Goal: Task Accomplishment & Management: Use online tool/utility

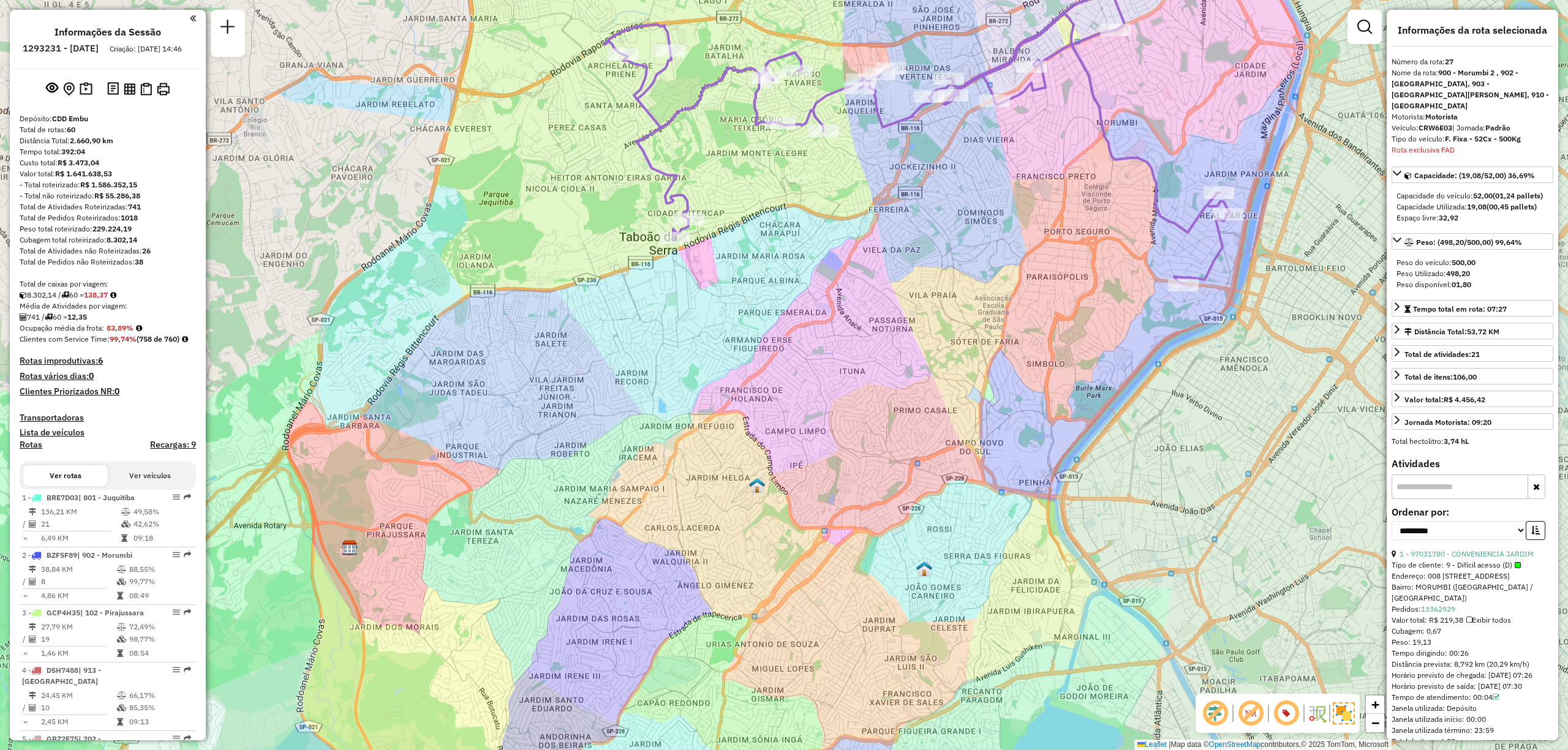
select select "**********"
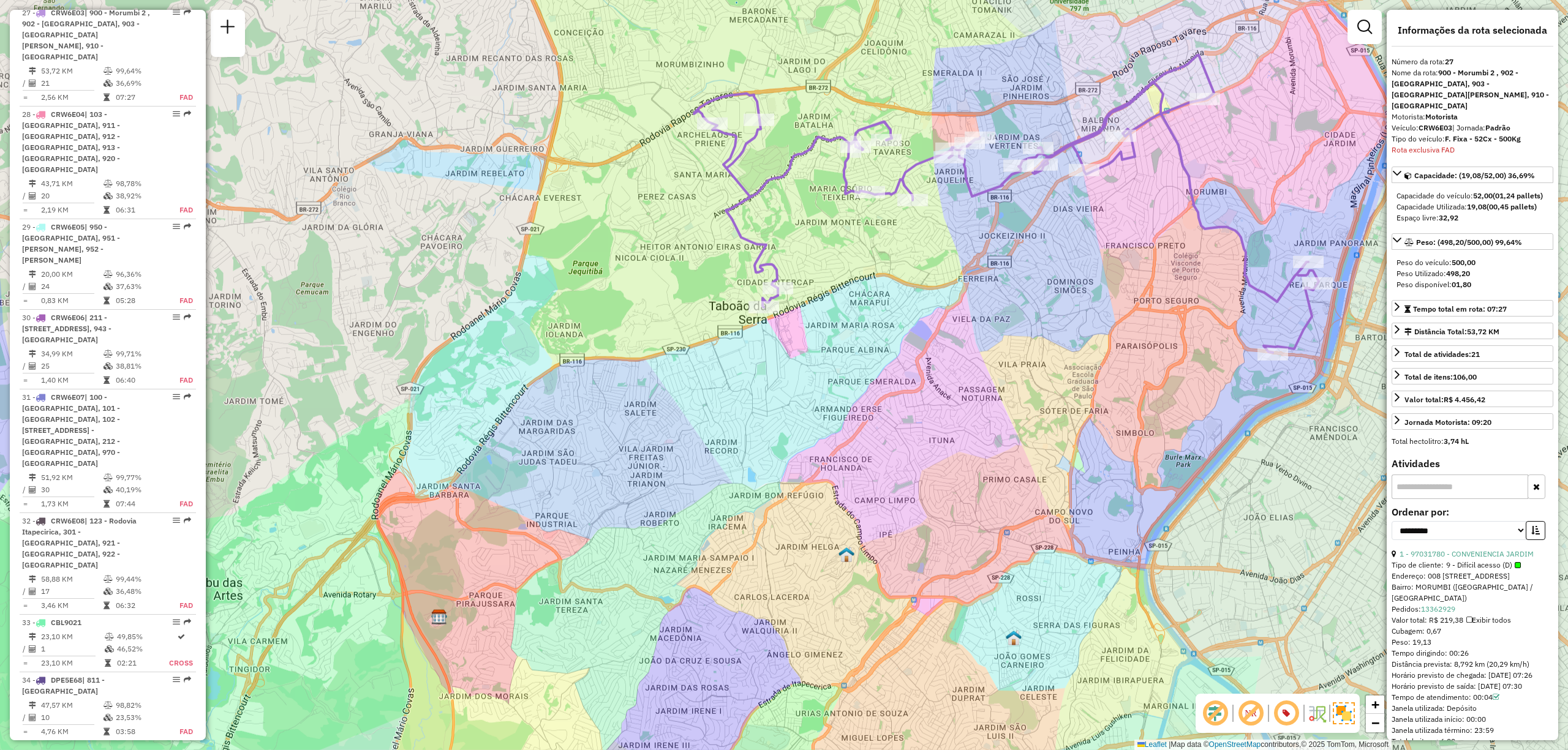
drag, startPoint x: 900, startPoint y: 265, endPoint x: 949, endPoint y: 288, distance: 54.1
click at [949, 288] on div "Janela de atendimento Grade de atendimento Capacidade Transportadoras Veículos …" at bounding box center [784, 375] width 1568 height 750
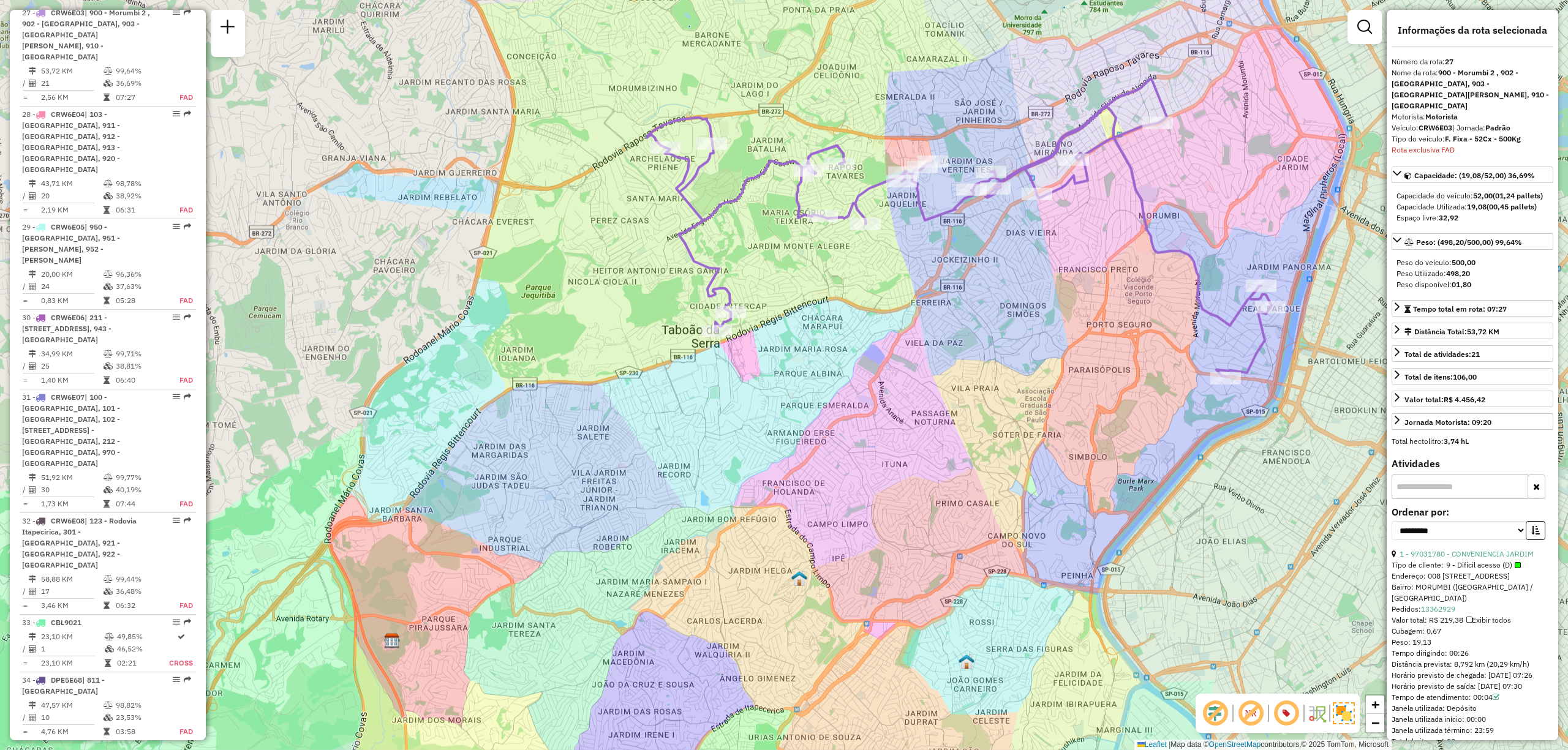
drag, startPoint x: 1089, startPoint y: 376, endPoint x: 1038, endPoint y: 400, distance: 56.4
click at [1038, 400] on div "Janela de atendimento Grade de atendimento Capacidade Transportadoras Veículos …" at bounding box center [784, 375] width 1568 height 750
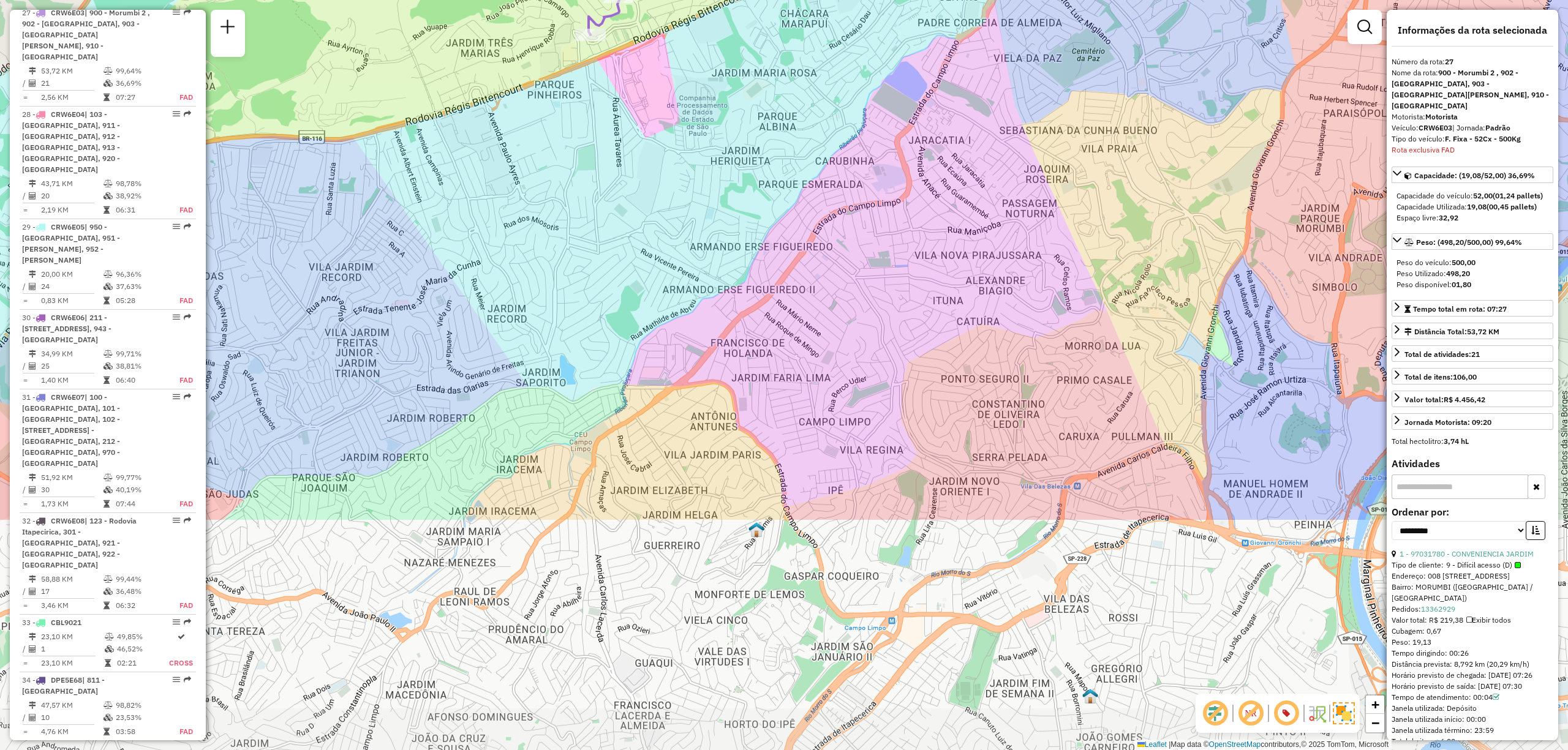
drag, startPoint x: 780, startPoint y: 461, endPoint x: 909, endPoint y: 155, distance: 332.1
click at [909, 155] on div "Janela de atendimento Grade de atendimento Capacidade Transportadoras Veículos …" at bounding box center [784, 375] width 1568 height 750
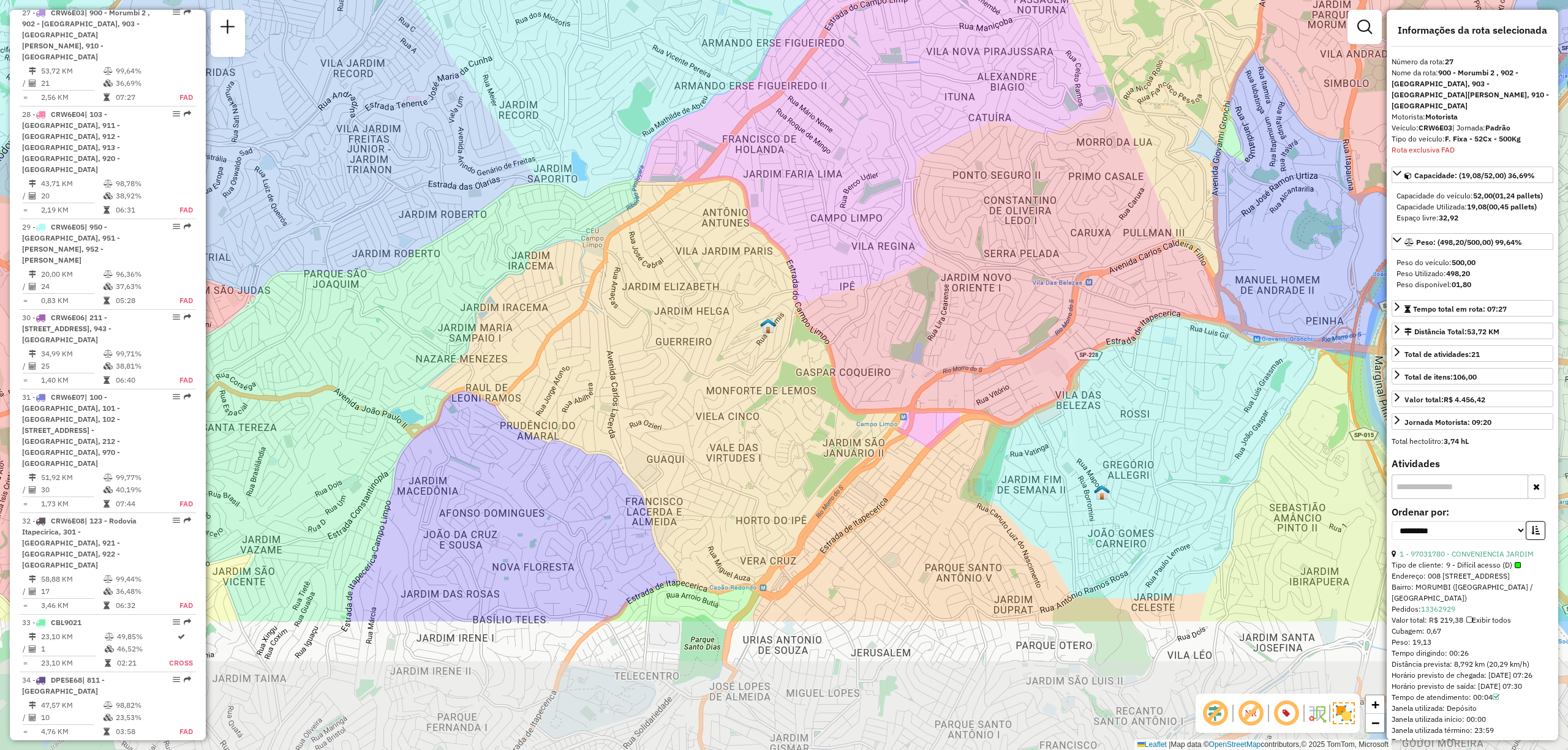
drag, startPoint x: 812, startPoint y: 426, endPoint x: 814, endPoint y: 259, distance: 167.0
click at [814, 259] on div "Janela de atendimento Grade de atendimento Capacidade Transportadoras Veículos …" at bounding box center [784, 375] width 1568 height 750
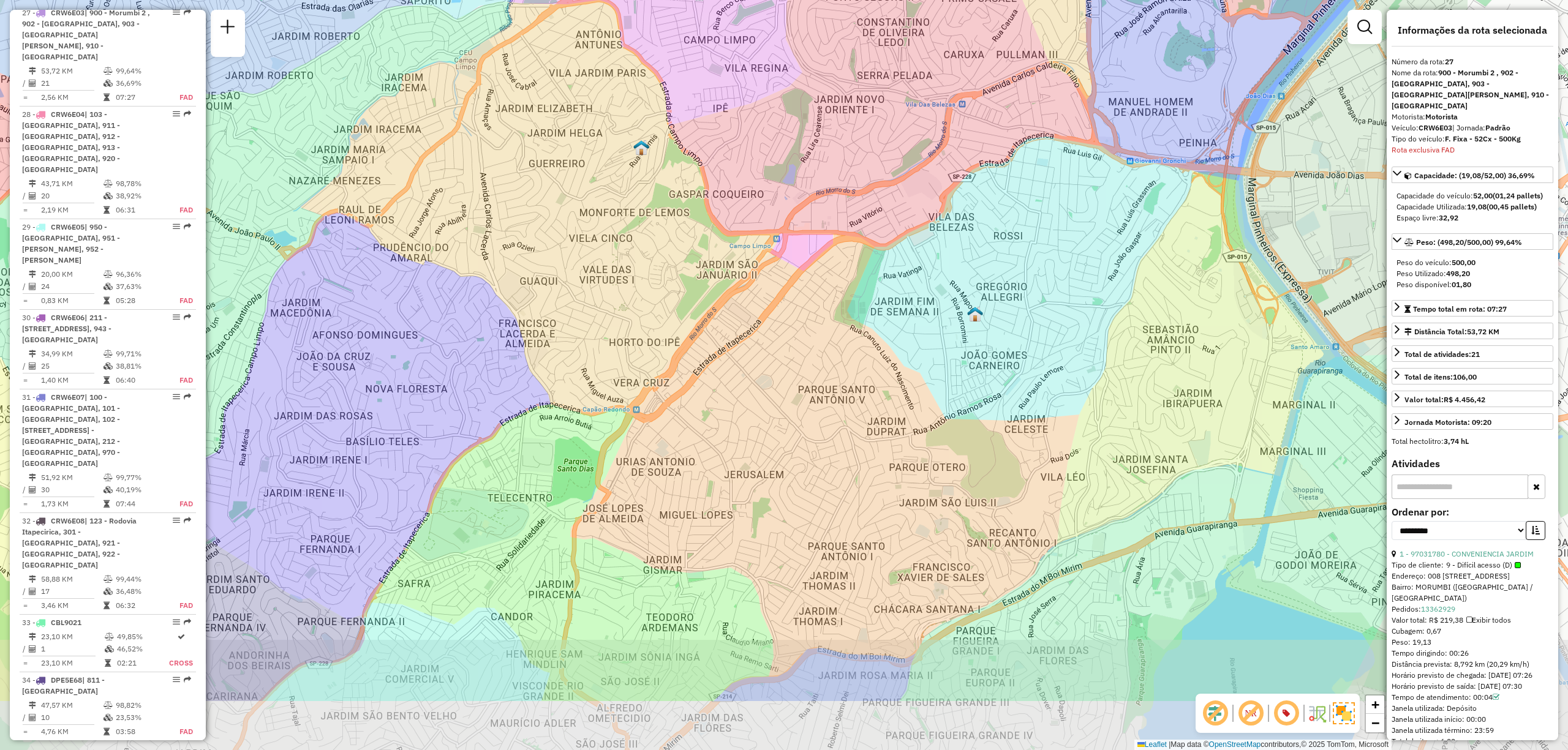
drag, startPoint x: 1215, startPoint y: 397, endPoint x: 1027, endPoint y: 153, distance: 308.0
click at [1027, 153] on div "Janela de atendimento Grade de atendimento Capacidade Transportadoras Veículos …" at bounding box center [784, 375] width 1568 height 750
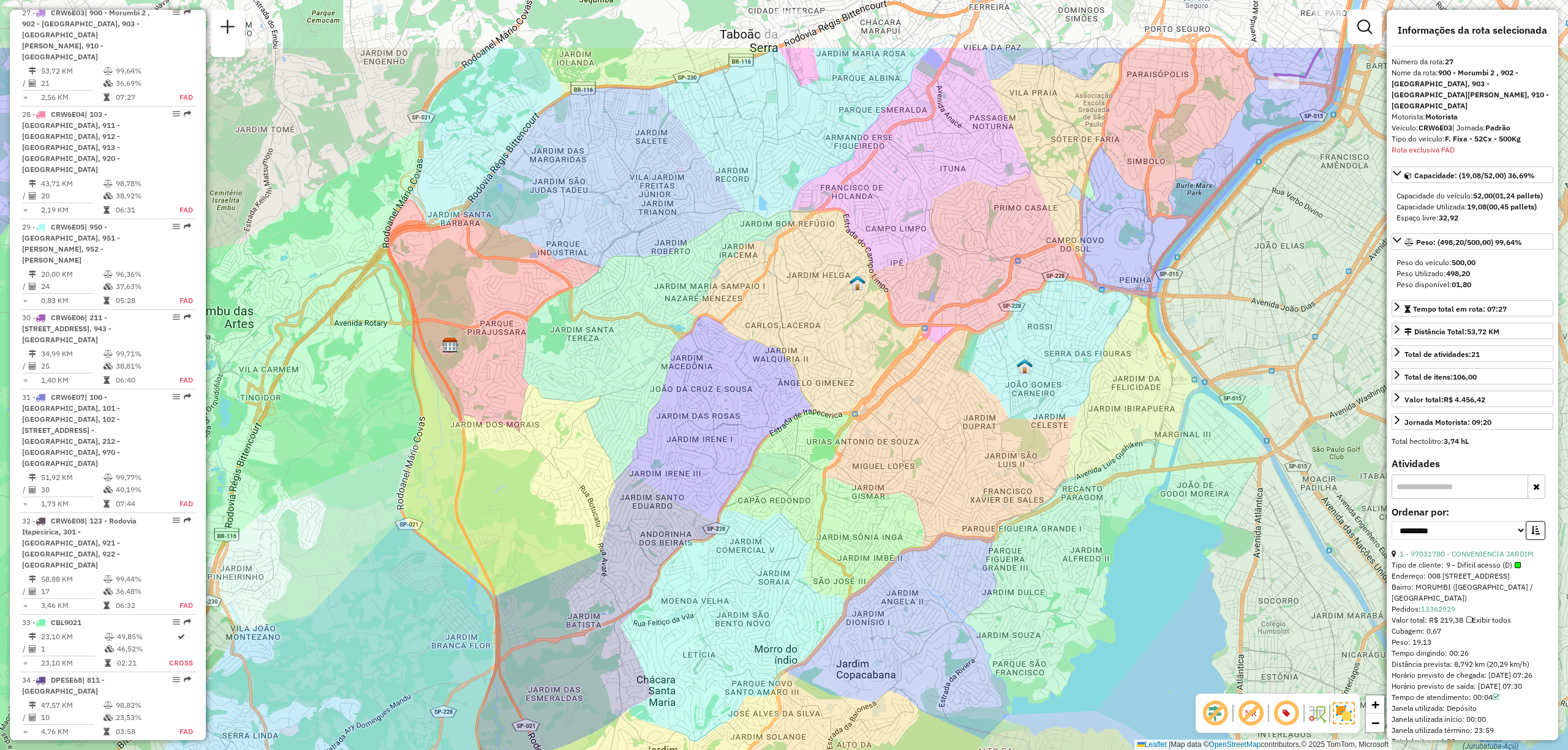
drag, startPoint x: 961, startPoint y: 395, endPoint x: 959, endPoint y: 518, distance: 123.0
click at [959, 518] on div "Janela de atendimento Grade de atendimento Capacidade Transportadoras Veículos …" at bounding box center [784, 375] width 1568 height 750
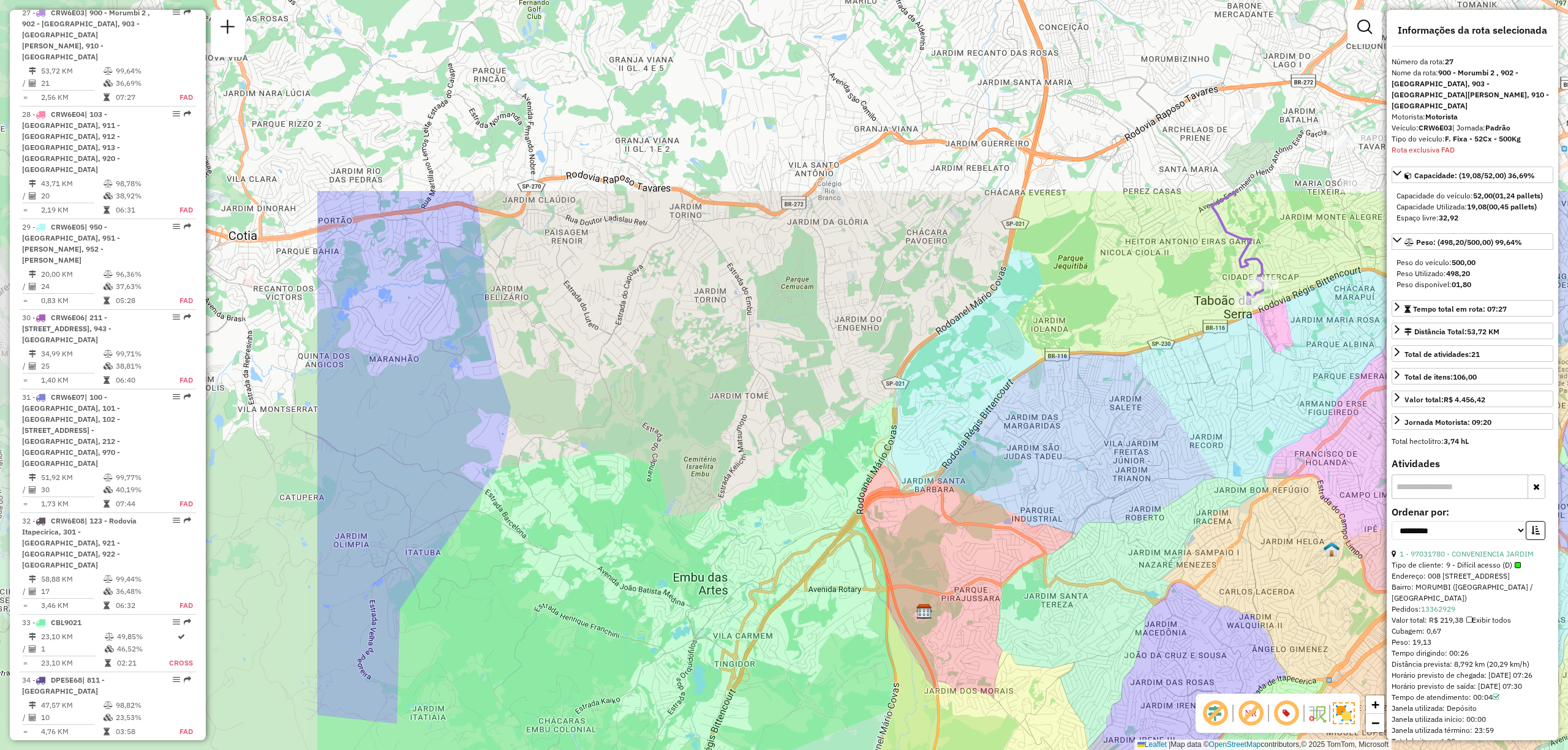
drag, startPoint x: 779, startPoint y: 182, endPoint x: 1238, endPoint y: 436, distance: 524.6
click at [1251, 442] on div "Janela de atendimento Grade de atendimento Capacidade Transportadoras Veículos …" at bounding box center [784, 375] width 1568 height 750
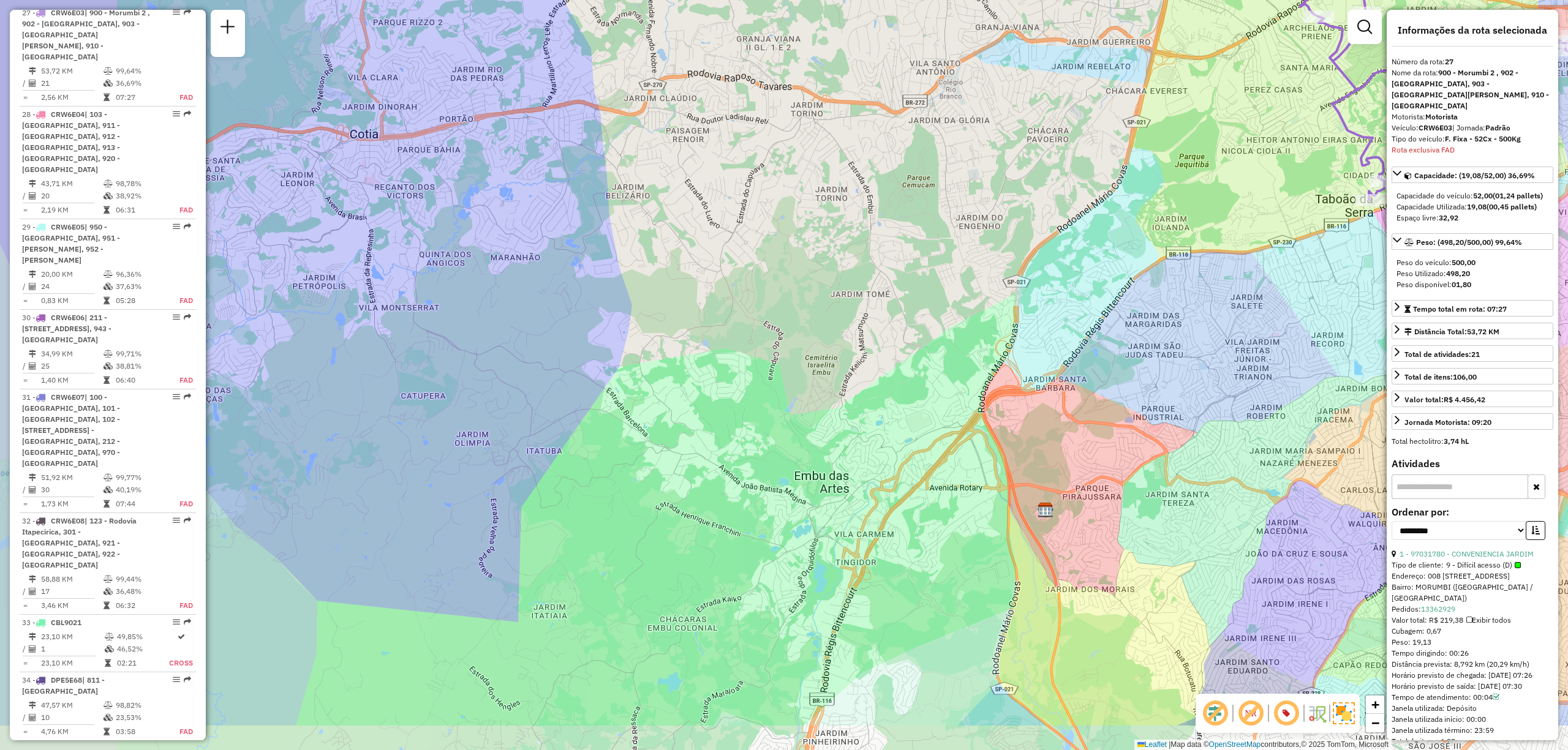
drag, startPoint x: 952, startPoint y: 374, endPoint x: 1060, endPoint y: 314, distance: 123.5
click at [1060, 314] on div "Janela de atendimento Grade de atendimento Capacidade Transportadoras Veículos …" at bounding box center [784, 375] width 1568 height 750
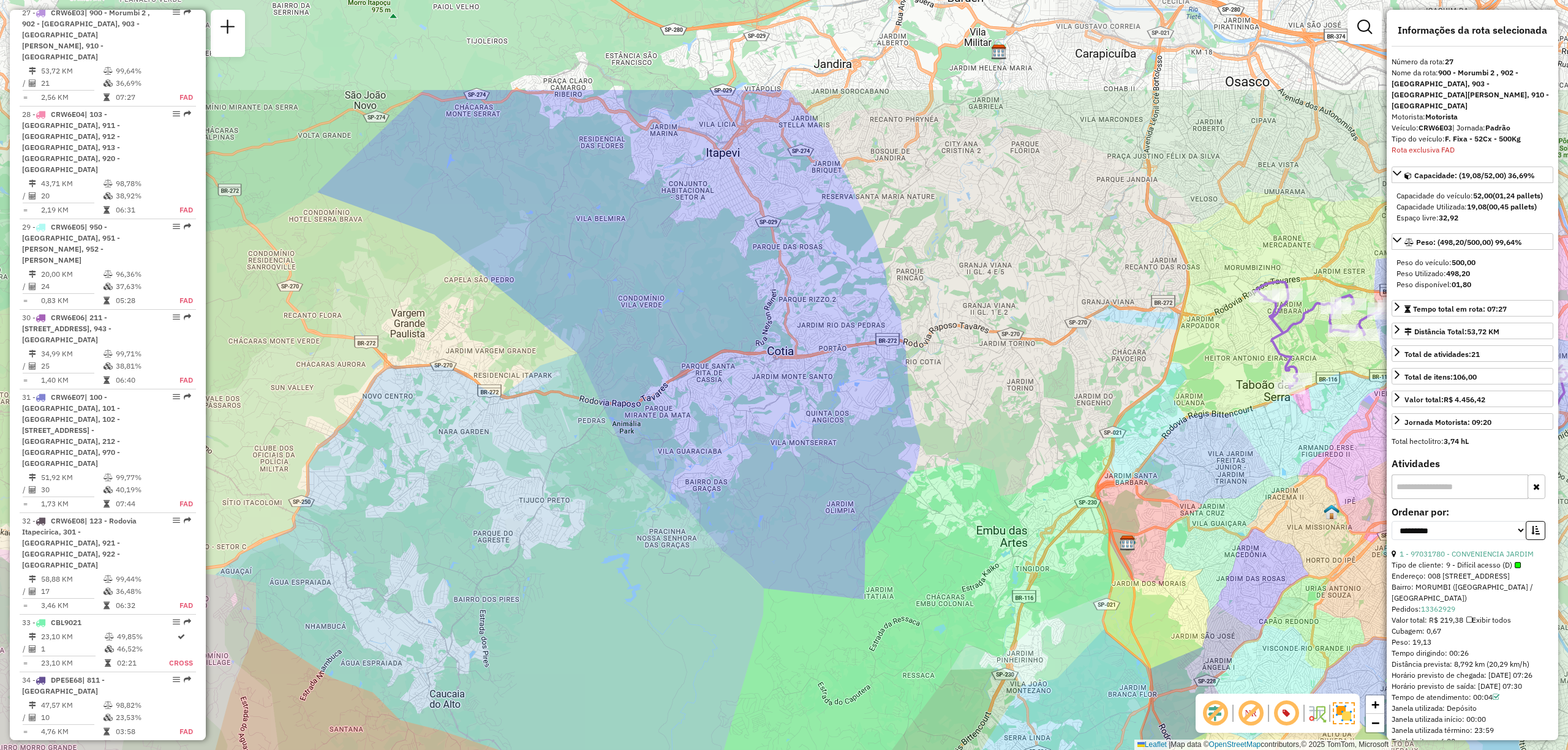
drag, startPoint x: 1125, startPoint y: 184, endPoint x: 1154, endPoint y: 332, distance: 150.8
click at [1214, 348] on div "Janela de atendimento Grade de atendimento Capacidade Transportadoras Veículos …" at bounding box center [784, 375] width 1568 height 750
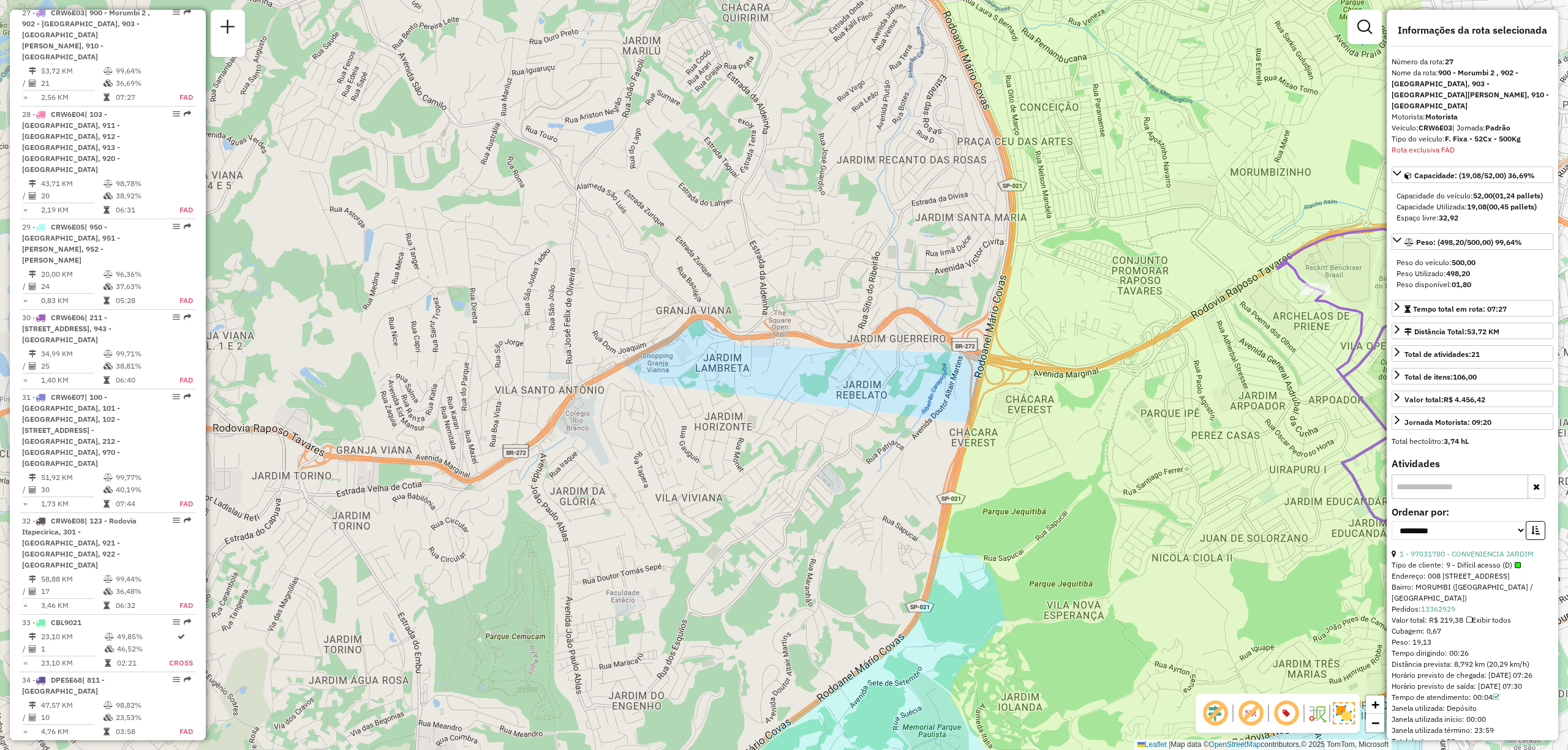
drag, startPoint x: 1183, startPoint y: 309, endPoint x: 880, endPoint y: 384, distance: 312.1
click at [880, 384] on div "Janela de atendimento Grade de atendimento Capacidade Transportadoras Veículos …" at bounding box center [784, 375] width 1568 height 750
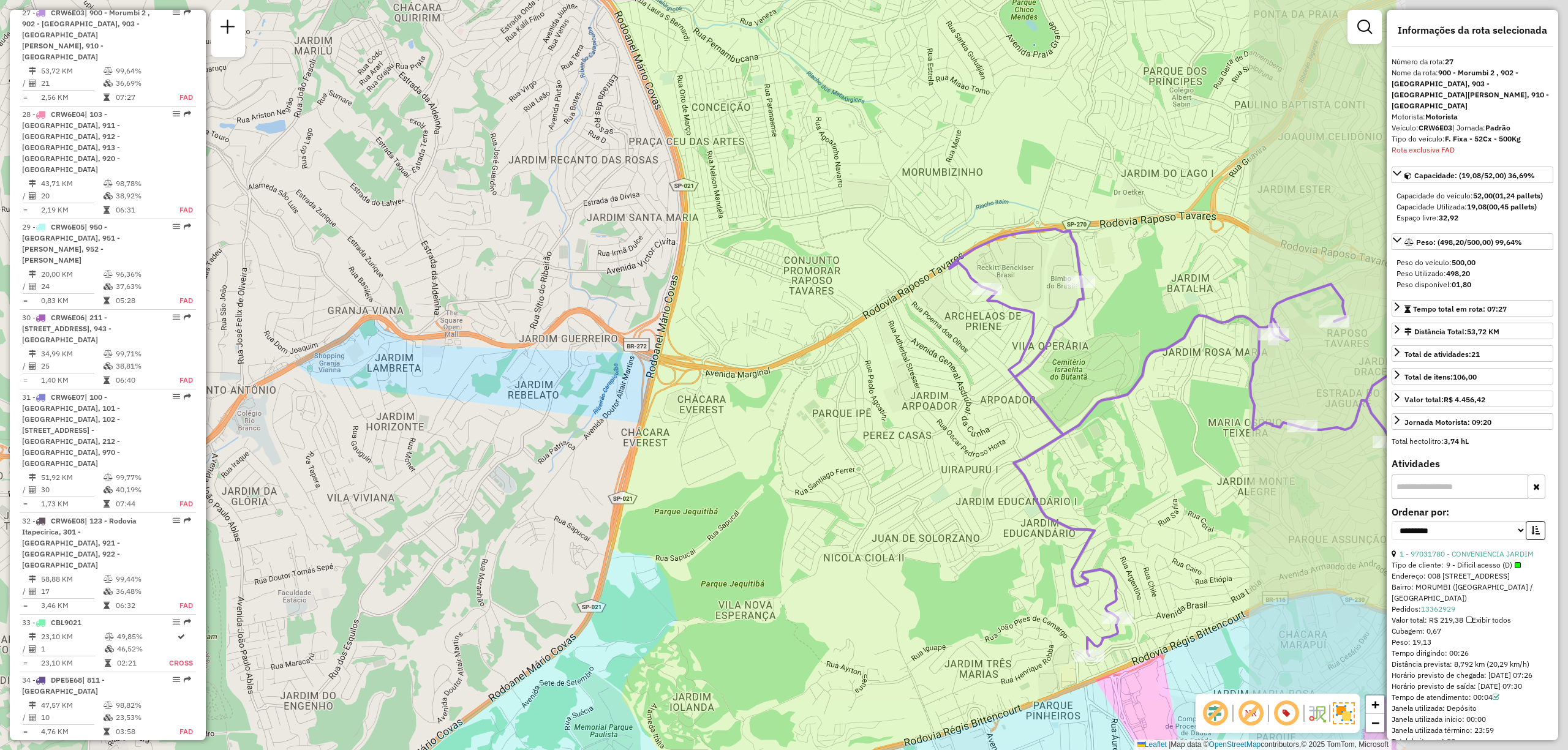
drag, startPoint x: 788, startPoint y: 351, endPoint x: 704, endPoint y: 347, distance: 84.1
click at [704, 347] on div "Janela de atendimento Grade de atendimento Capacidade Transportadoras Veículos …" at bounding box center [784, 375] width 1568 height 750
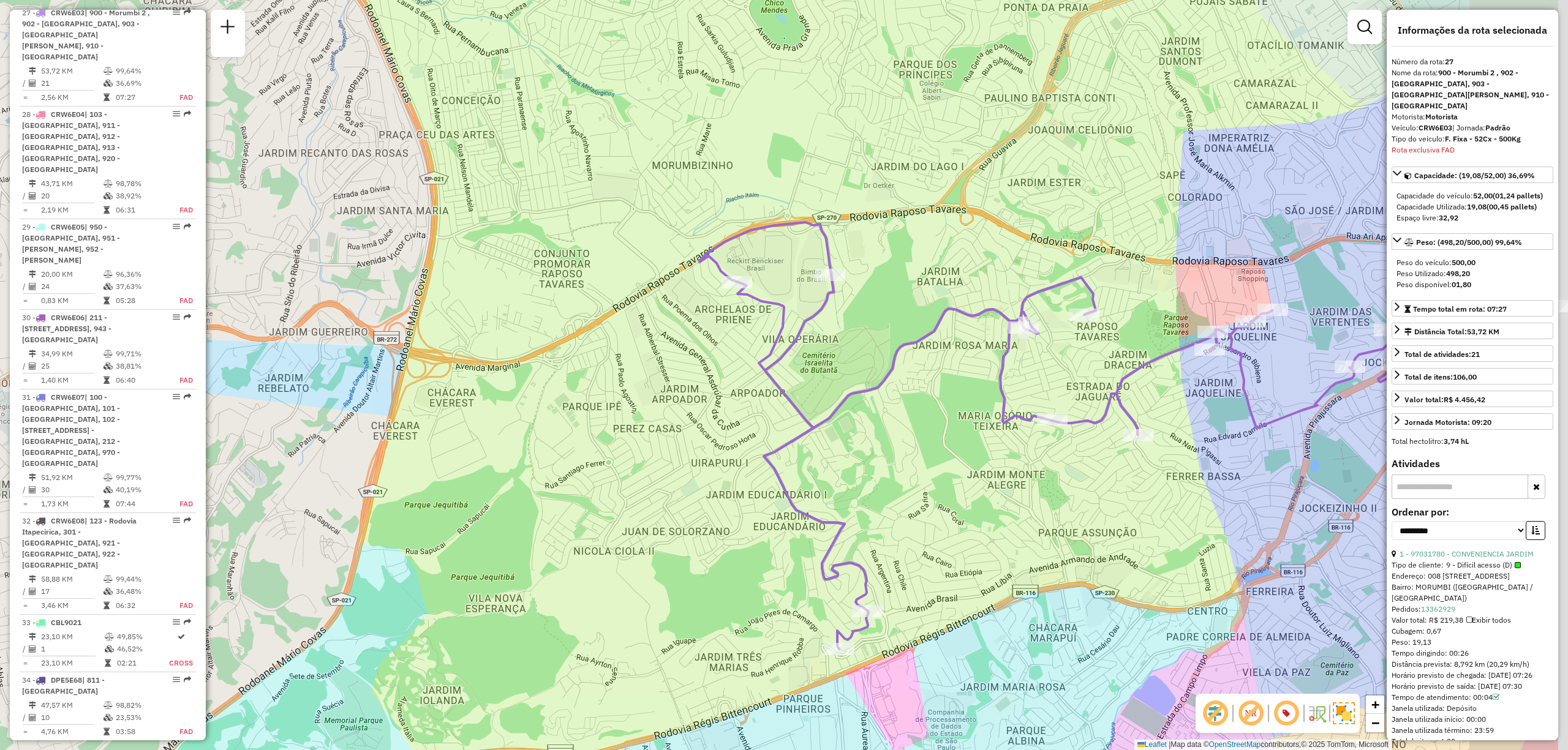
drag, startPoint x: 1009, startPoint y: 349, endPoint x: 616, endPoint y: 347, distance: 393.0
click at [616, 347] on div "Janela de atendimento Grade de atendimento Capacidade Transportadoras Veículos …" at bounding box center [784, 375] width 1568 height 750
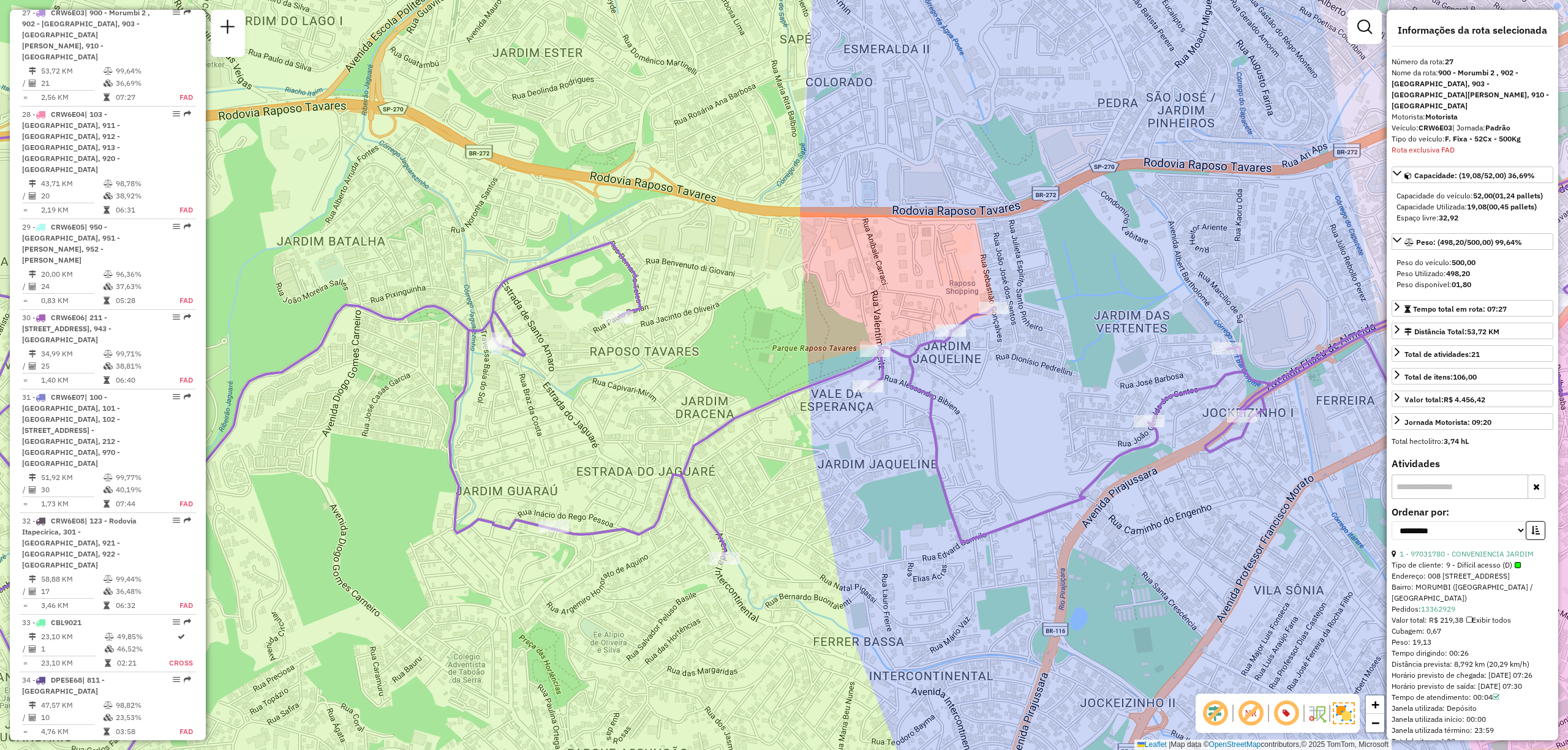
drag, startPoint x: 1064, startPoint y: 241, endPoint x: 1076, endPoint y: 249, distance: 14.4
click at [1076, 249] on div "Janela de atendimento Grade de atendimento Capacidade Transportadoras Veículos …" at bounding box center [784, 375] width 1568 height 750
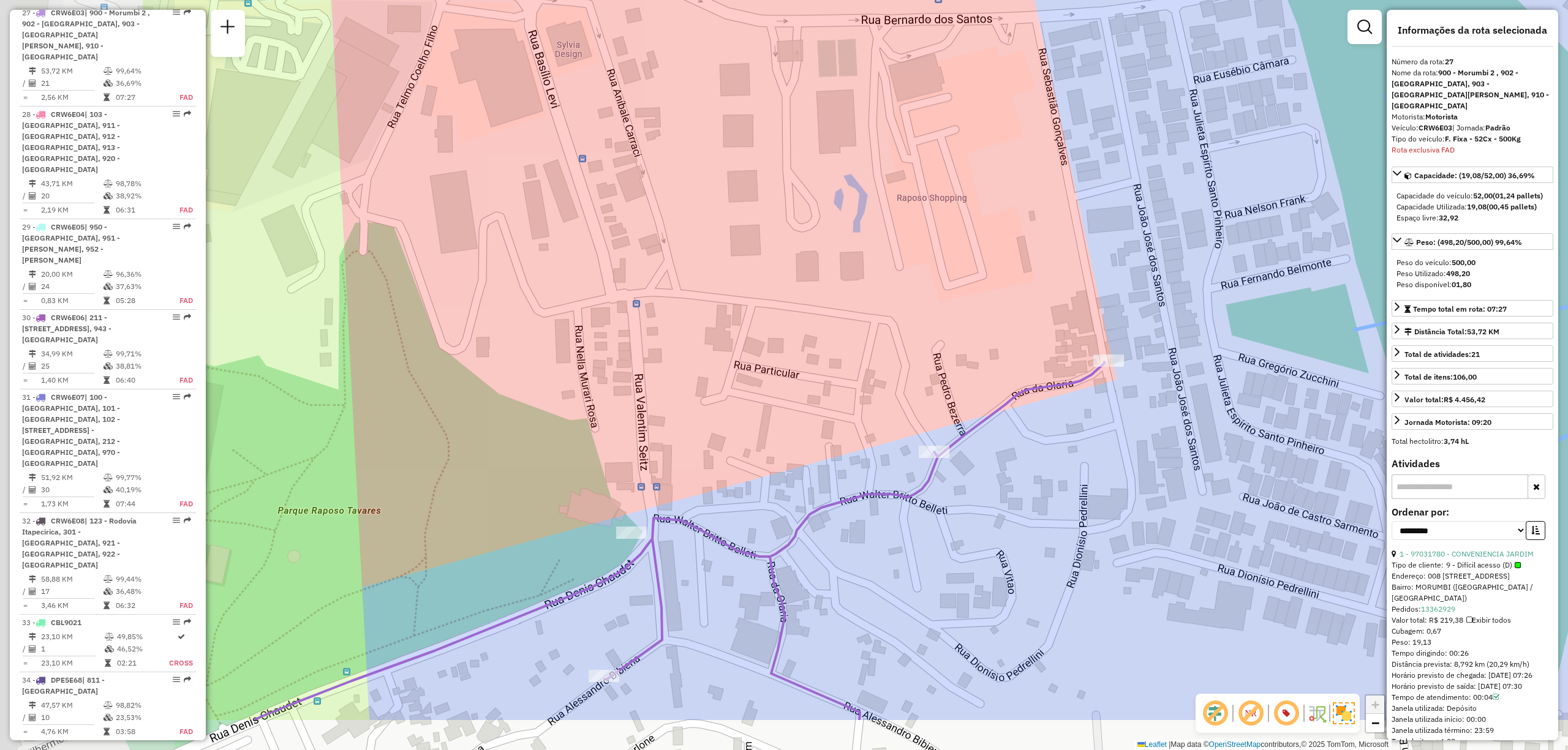
drag, startPoint x: 966, startPoint y: 260, endPoint x: 1245, endPoint y: 155, distance: 298.1
click at [1245, 155] on div "Janela de atendimento Grade de atendimento Capacidade Transportadoras Veículos …" at bounding box center [784, 375] width 1568 height 750
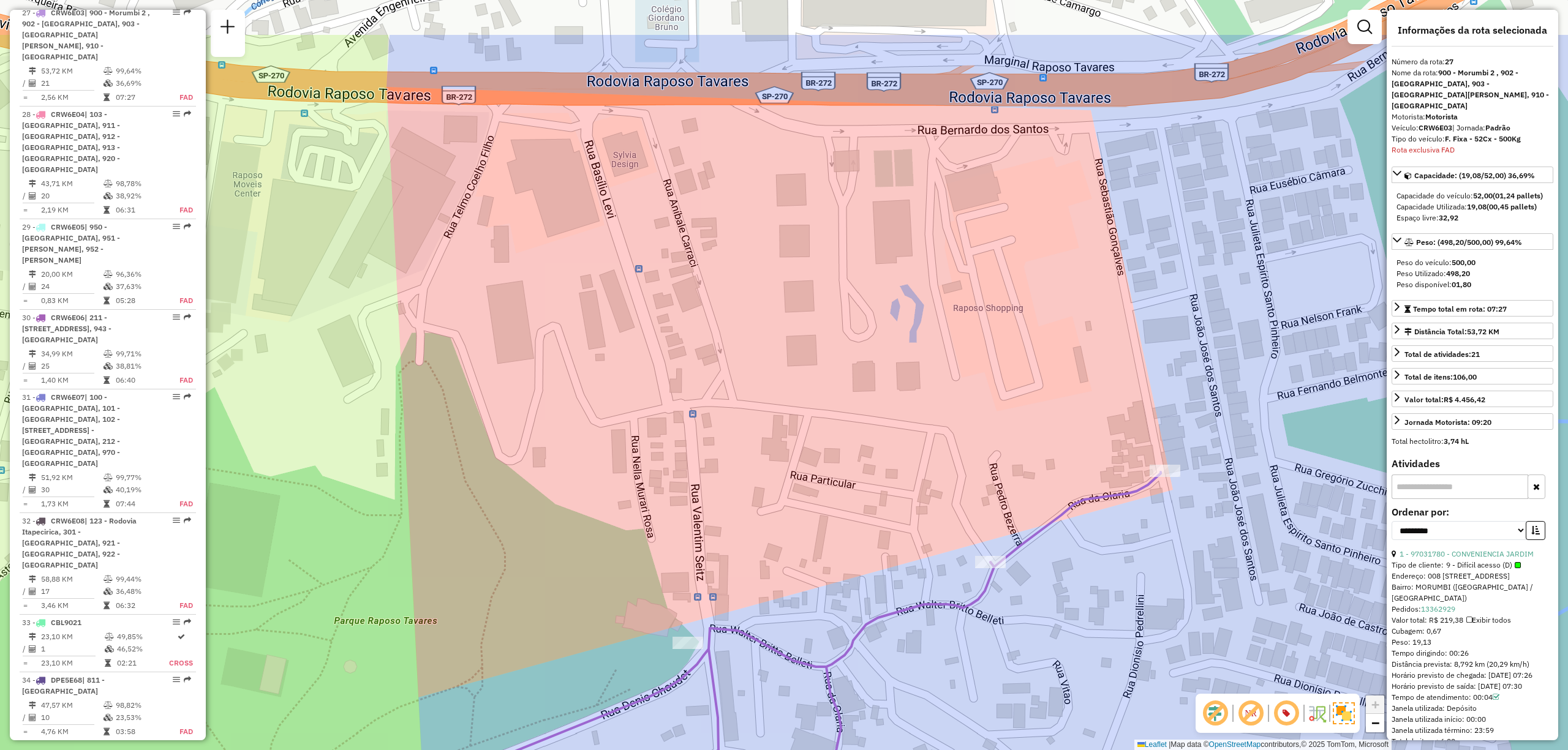
drag, startPoint x: 893, startPoint y: 150, endPoint x: 947, endPoint y: 255, distance: 118.1
click at [947, 255] on div "Janela de atendimento Grade de atendimento Capacidade Transportadoras Veículos …" at bounding box center [784, 375] width 1568 height 750
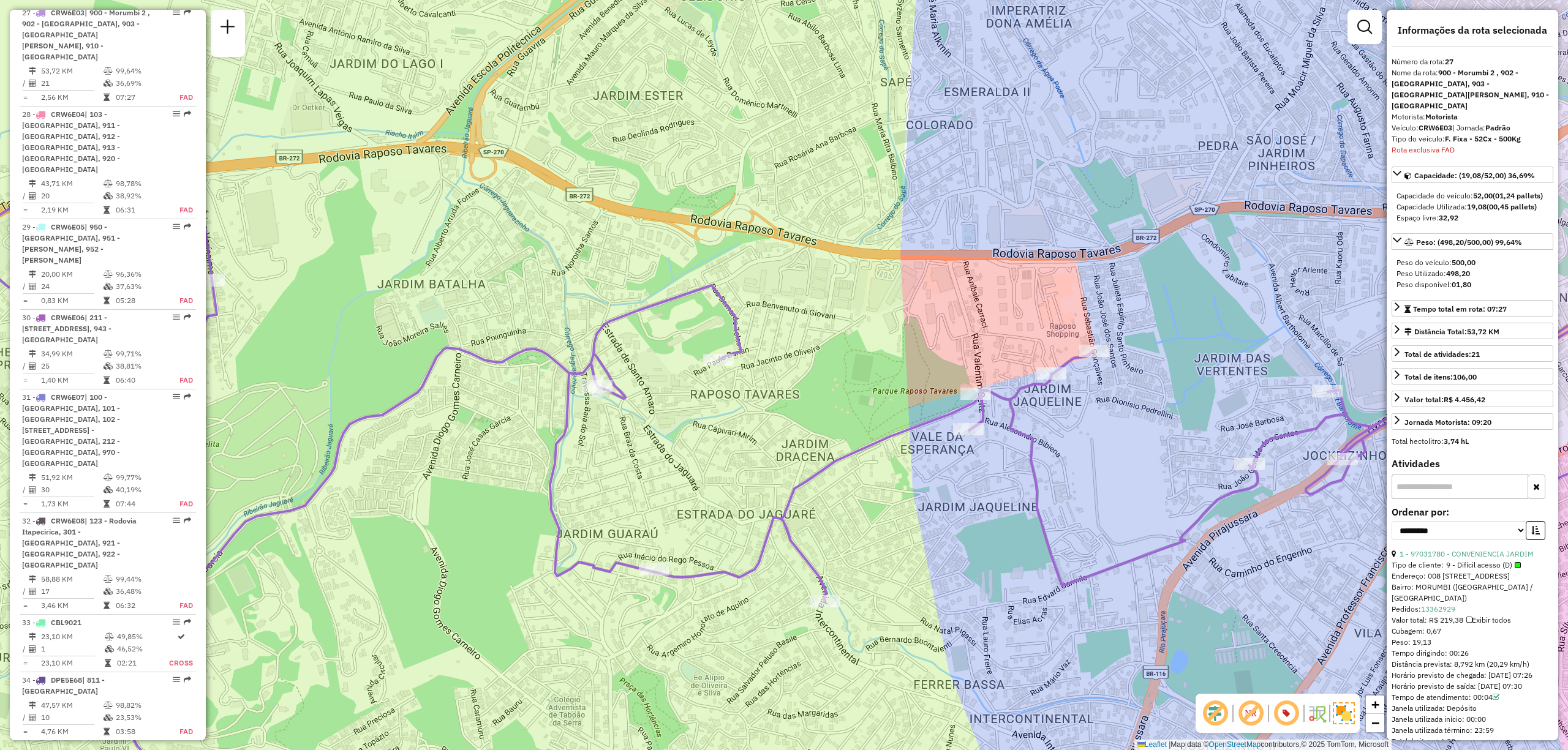
click at [1147, 384] on div "Janela de atendimento Grade de atendimento Capacidade Transportadoras Veículos …" at bounding box center [784, 375] width 1568 height 750
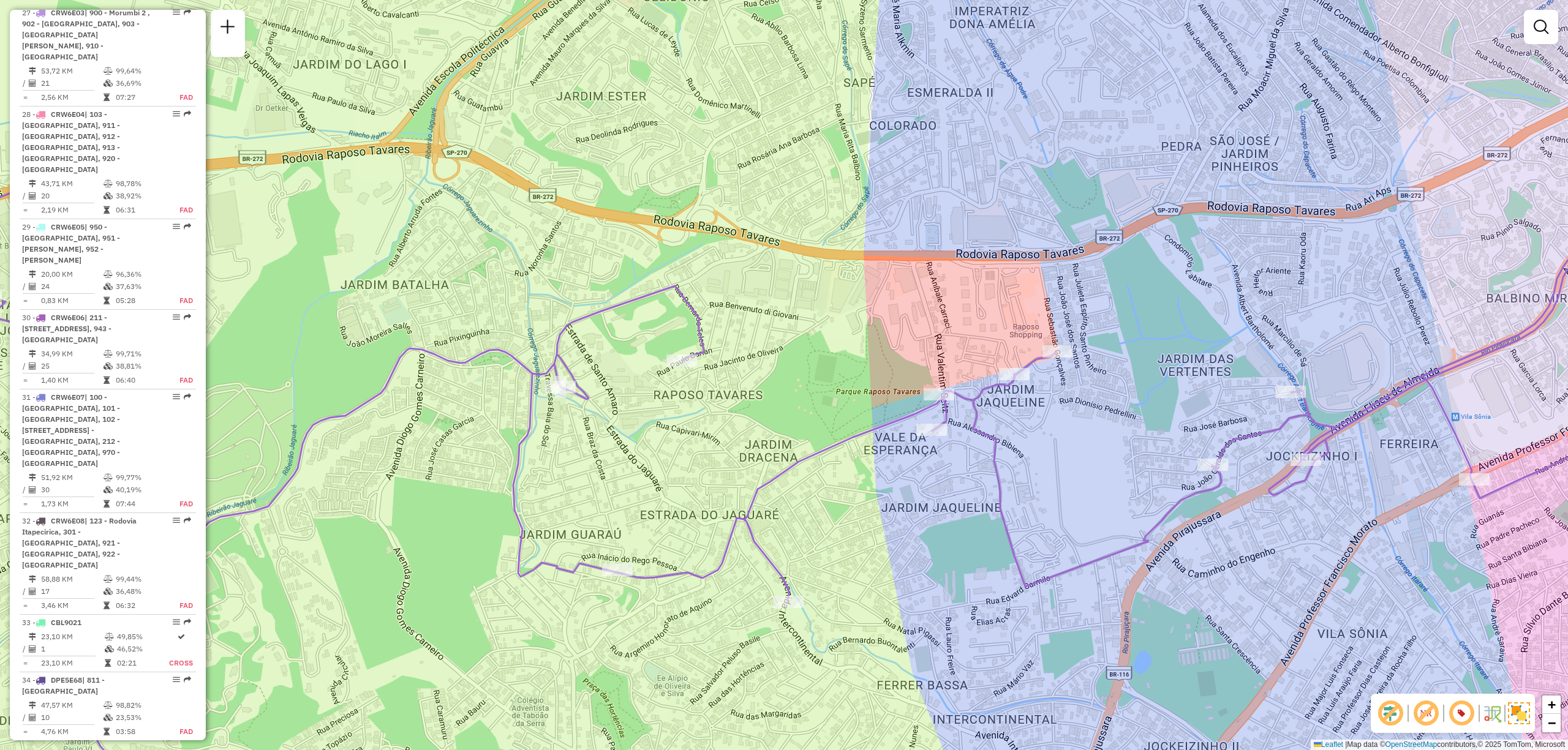
drag, startPoint x: 1271, startPoint y: 478, endPoint x: 759, endPoint y: 430, distance: 514.2
click at [754, 420] on div "Rota 27 - Placa CRW6E03 97085292 - [PERSON_NAME] DE LACE Janela de atendimento …" at bounding box center [784, 375] width 1568 height 750
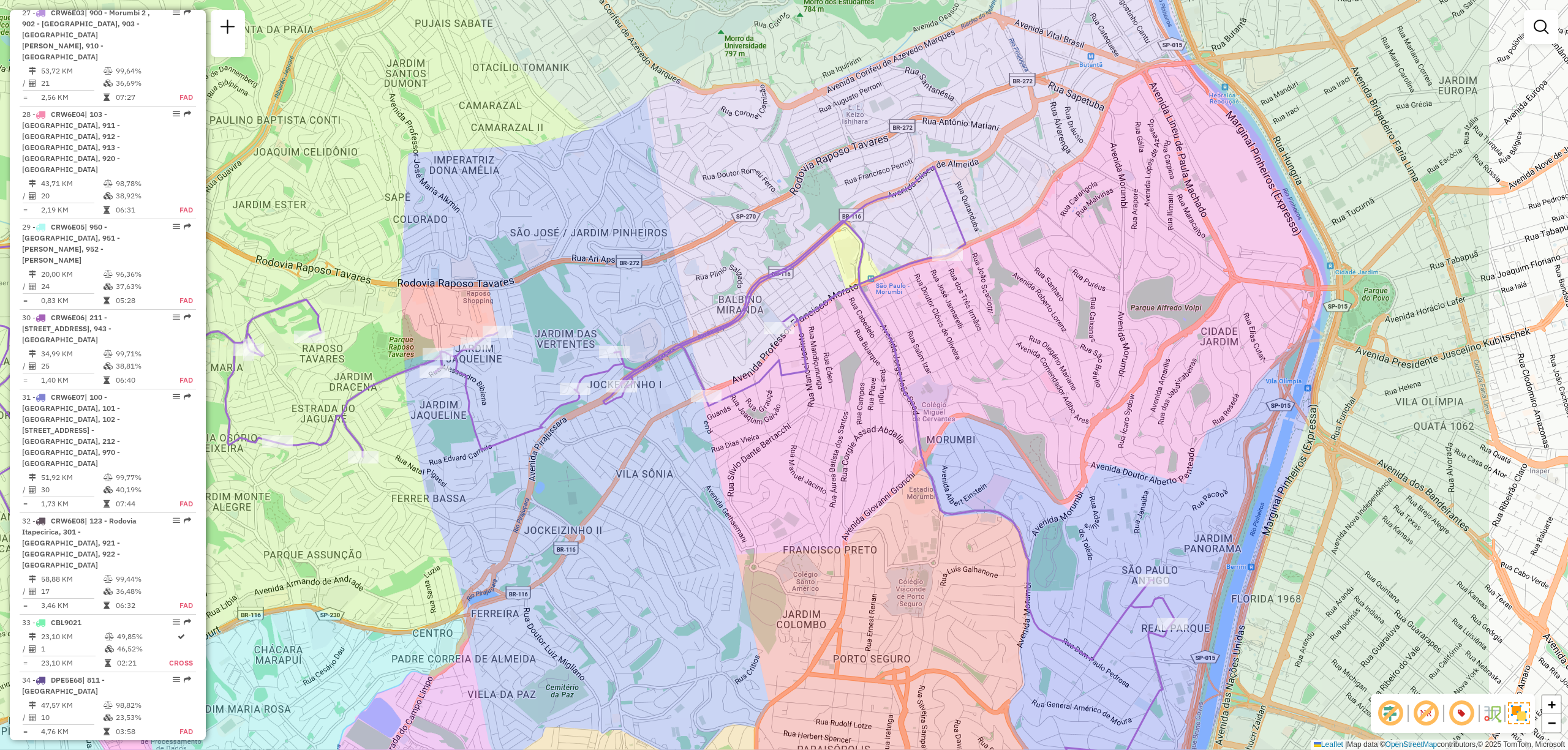
drag, startPoint x: 1196, startPoint y: 462, endPoint x: 957, endPoint y: 449, distance: 239.4
click at [957, 449] on div "Janela de atendimento Grade de atendimento Capacidade Transportadoras Veículos …" at bounding box center [784, 375] width 1568 height 750
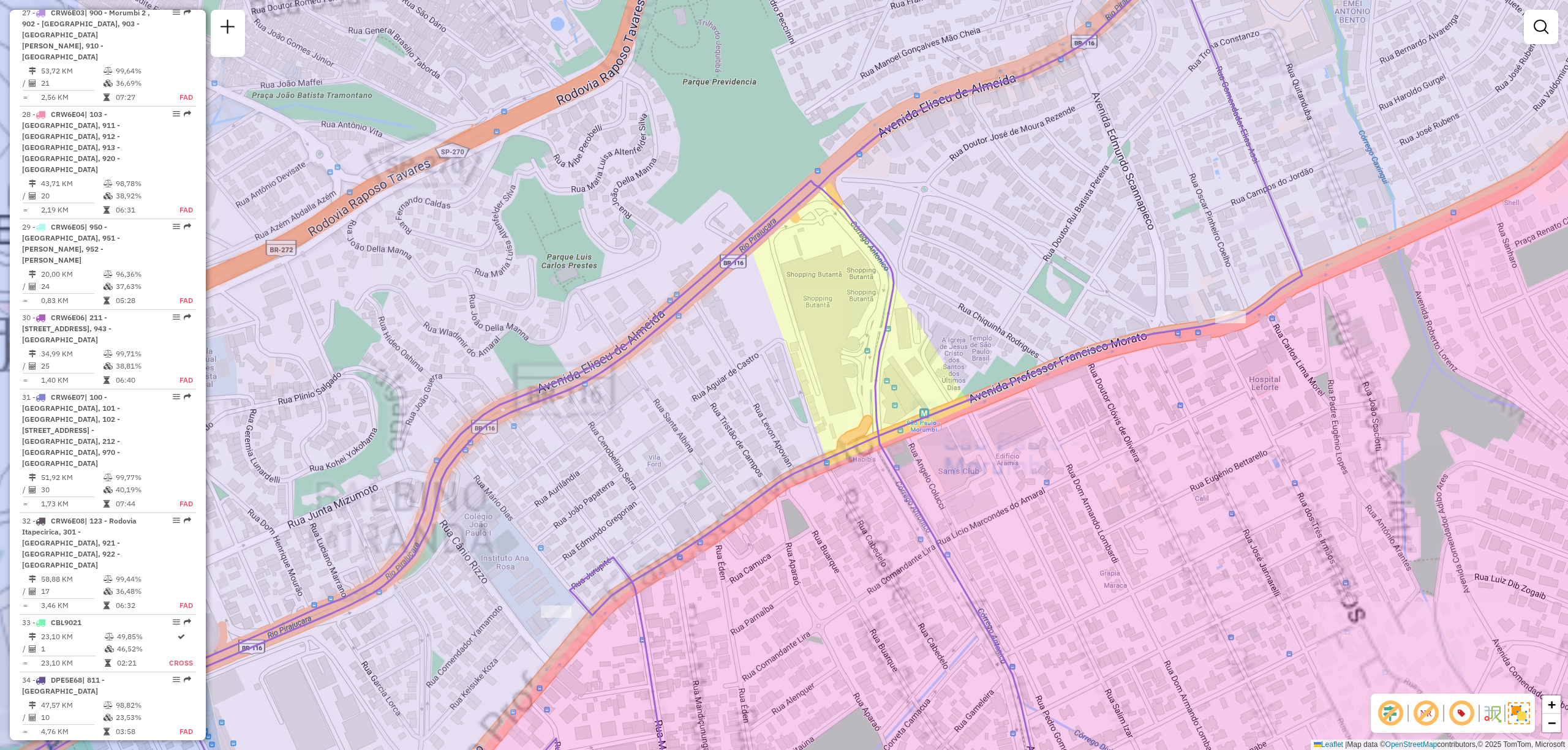
drag, startPoint x: 883, startPoint y: 312, endPoint x: 968, endPoint y: 256, distance: 101.8
click at [963, 260] on div "Janela de atendimento Grade de atendimento Capacidade Transportadoras Veículos …" at bounding box center [784, 375] width 1568 height 750
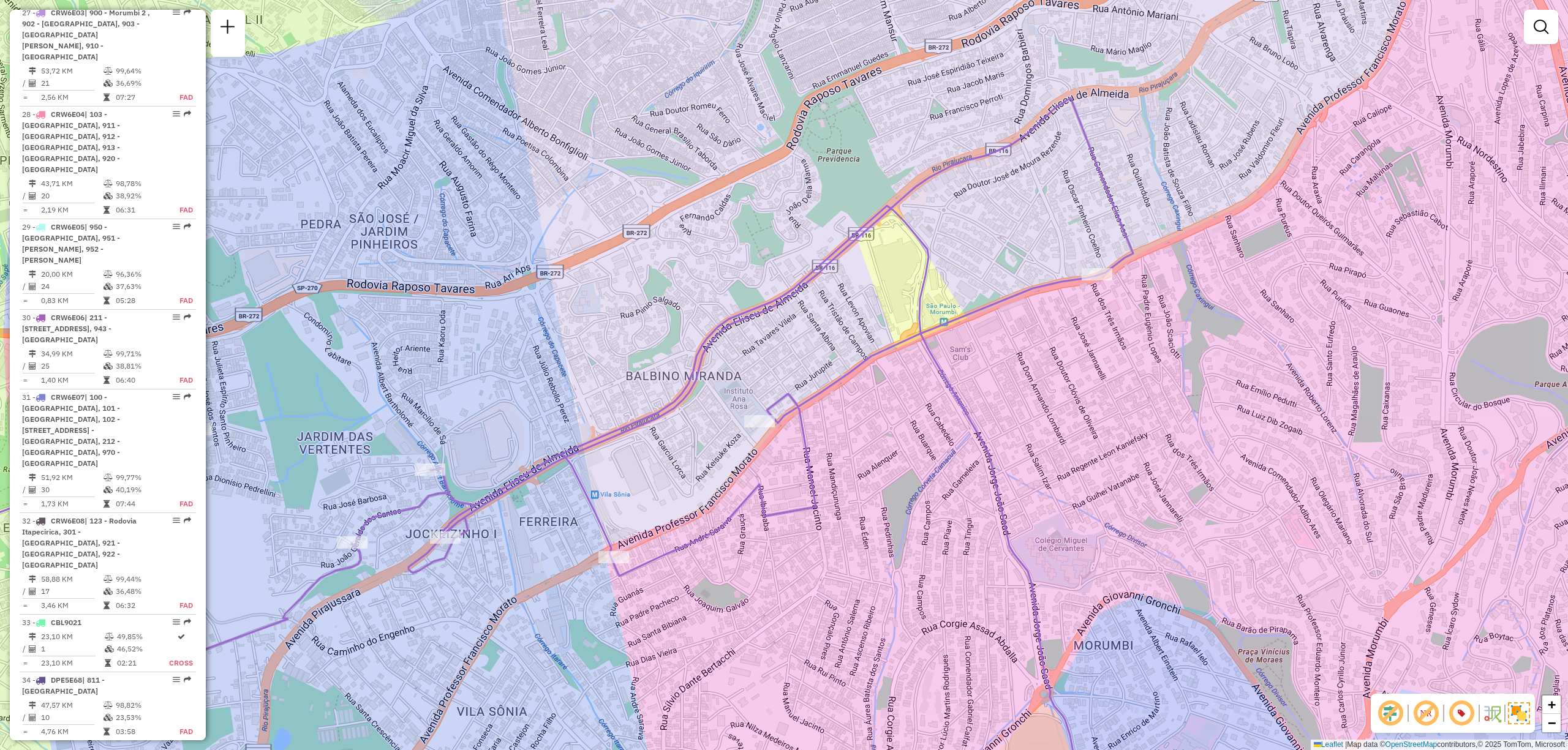
drag, startPoint x: 1355, startPoint y: 449, endPoint x: 1022, endPoint y: 331, distance: 353.3
click at [1037, 299] on div "Janela de atendimento Grade de atendimento Capacidade Transportadoras Veículos …" at bounding box center [784, 375] width 1568 height 750
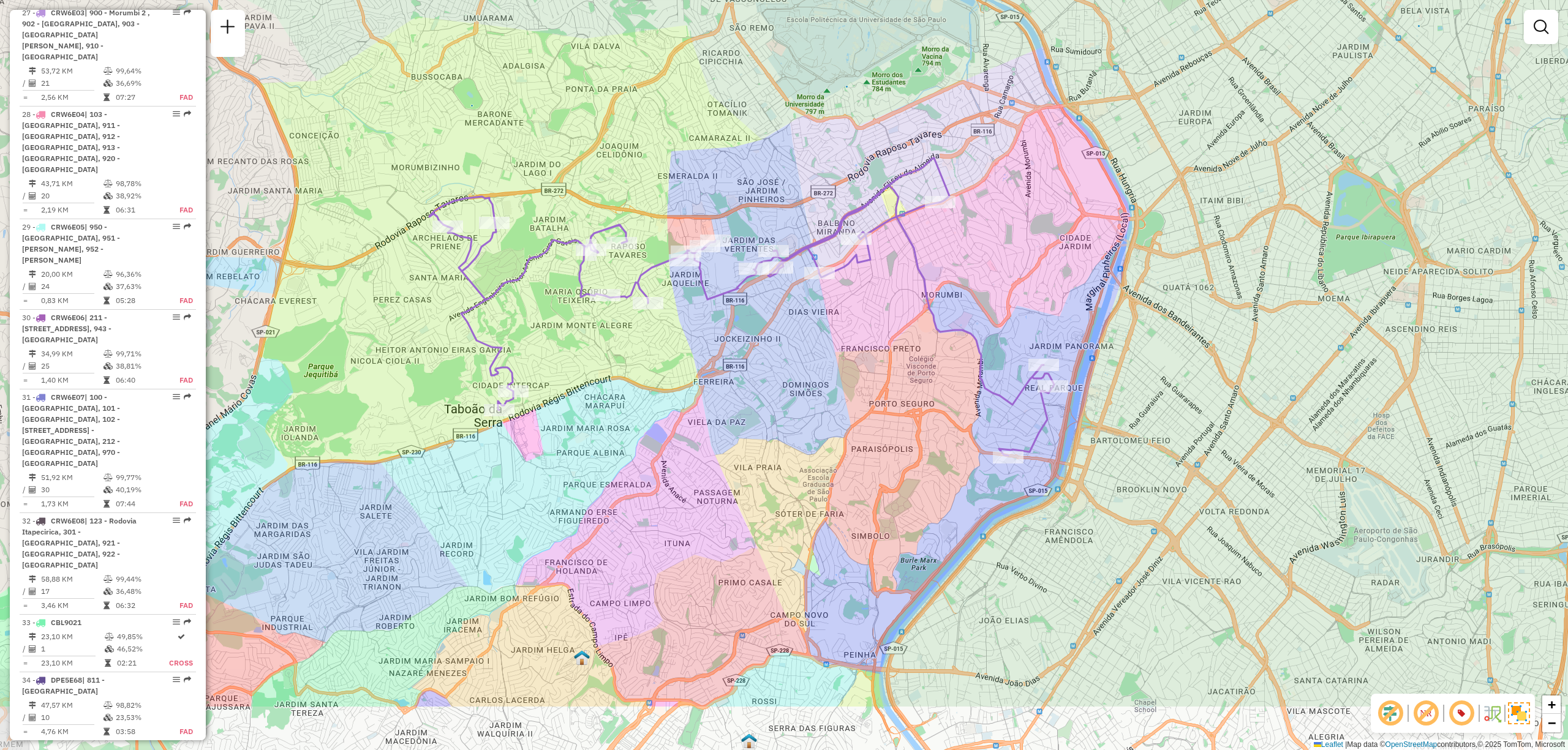
drag, startPoint x: 1125, startPoint y: 410, endPoint x: 1140, endPoint y: 309, distance: 102.1
click at [1140, 309] on div "Janela de atendimento Grade de atendimento Capacidade Transportadoras Veículos …" at bounding box center [784, 375] width 1568 height 750
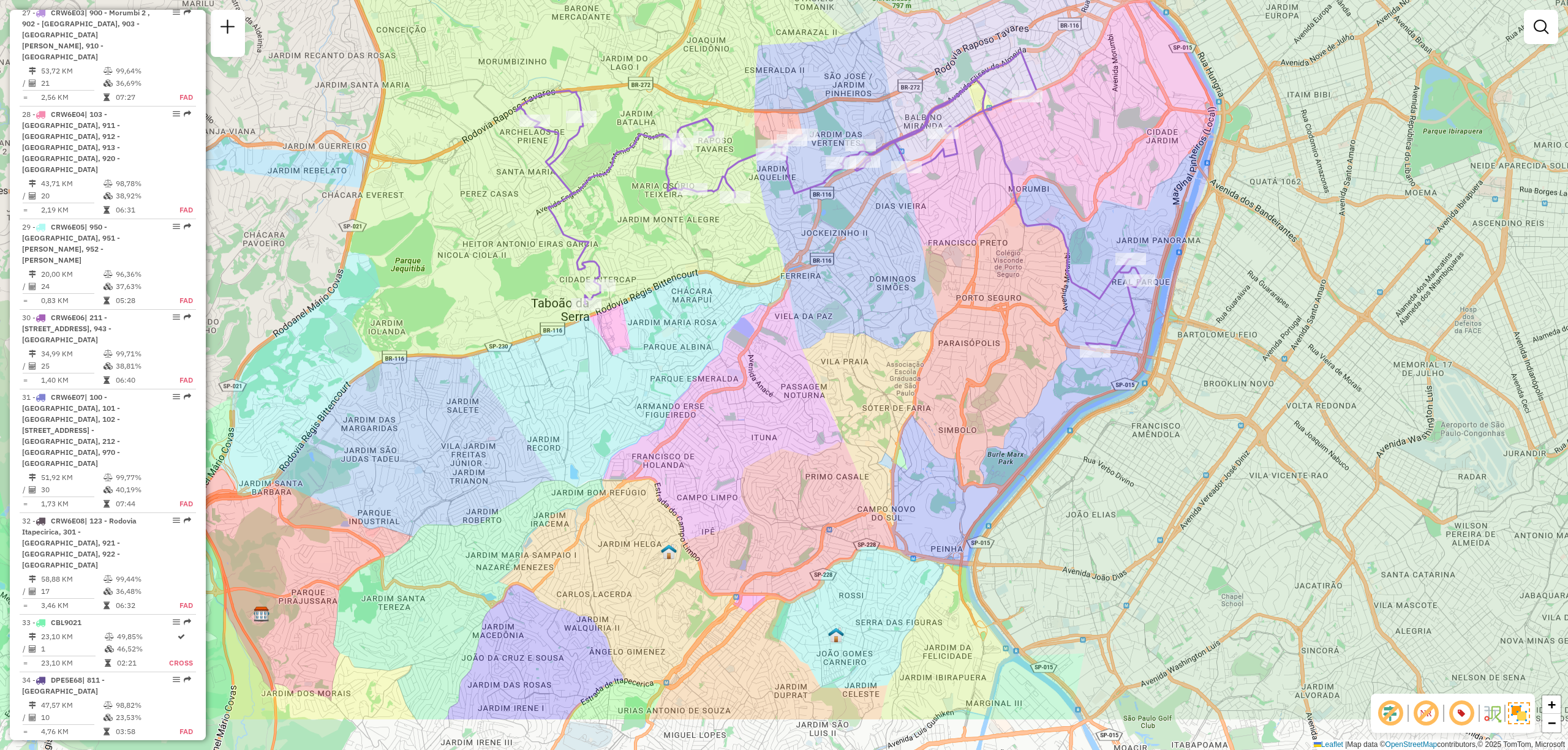
drag, startPoint x: 915, startPoint y: 609, endPoint x: 959, endPoint y: 529, distance: 91.3
click at [954, 540] on div "Janela de atendimento Grade de atendimento Capacidade Transportadoras Veículos …" at bounding box center [784, 375] width 1568 height 750
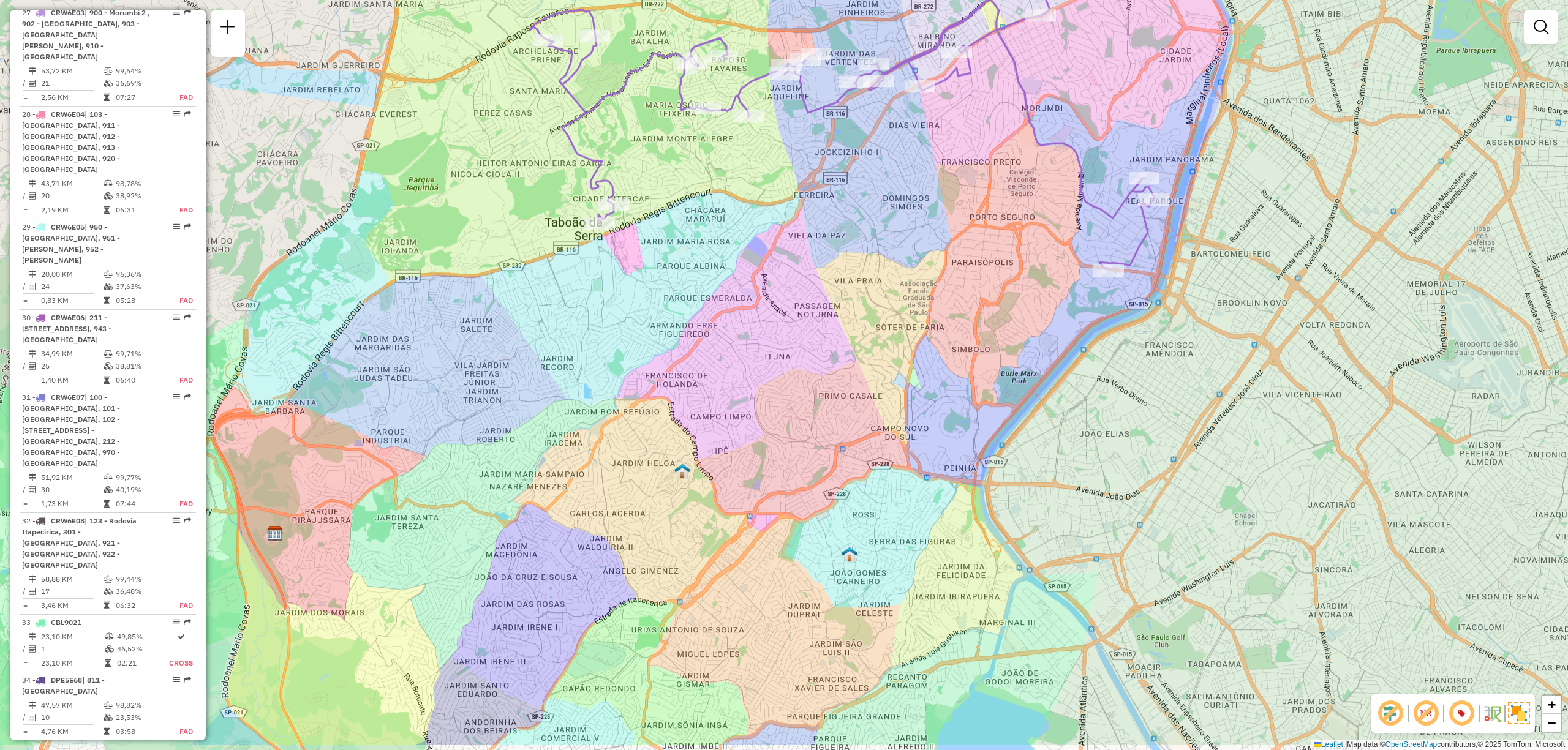
drag, startPoint x: 919, startPoint y: 556, endPoint x: 934, endPoint y: 464, distance: 93.2
click at [932, 476] on div "Janela de atendimento Grade de atendimento Capacidade Transportadoras Veículos …" at bounding box center [784, 375] width 1568 height 750
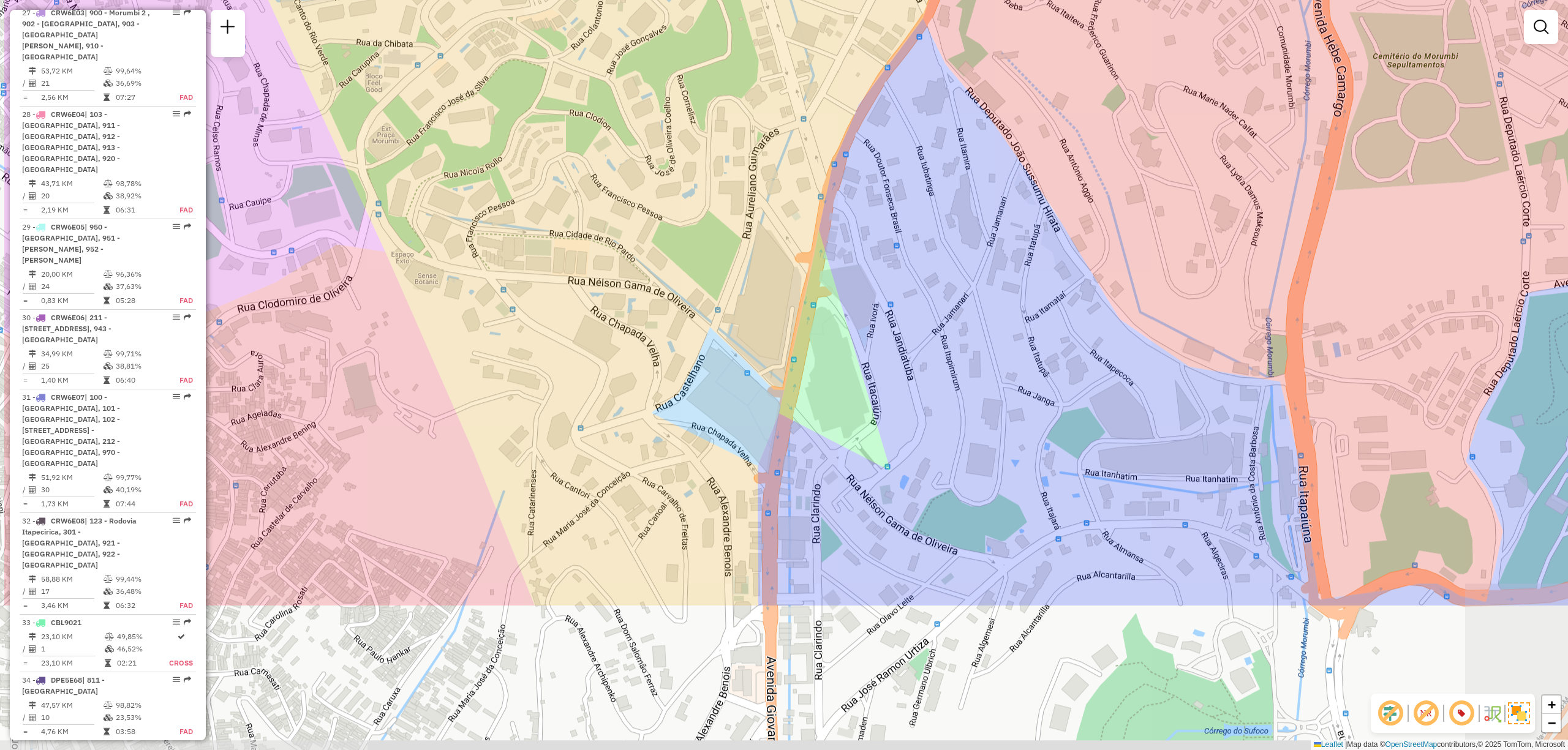
drag, startPoint x: 699, startPoint y: 425, endPoint x: 859, endPoint y: 210, distance: 268.0
click at [859, 210] on div "Janela de atendimento Grade de atendimento Capacidade Transportadoras Veículos …" at bounding box center [784, 375] width 1568 height 750
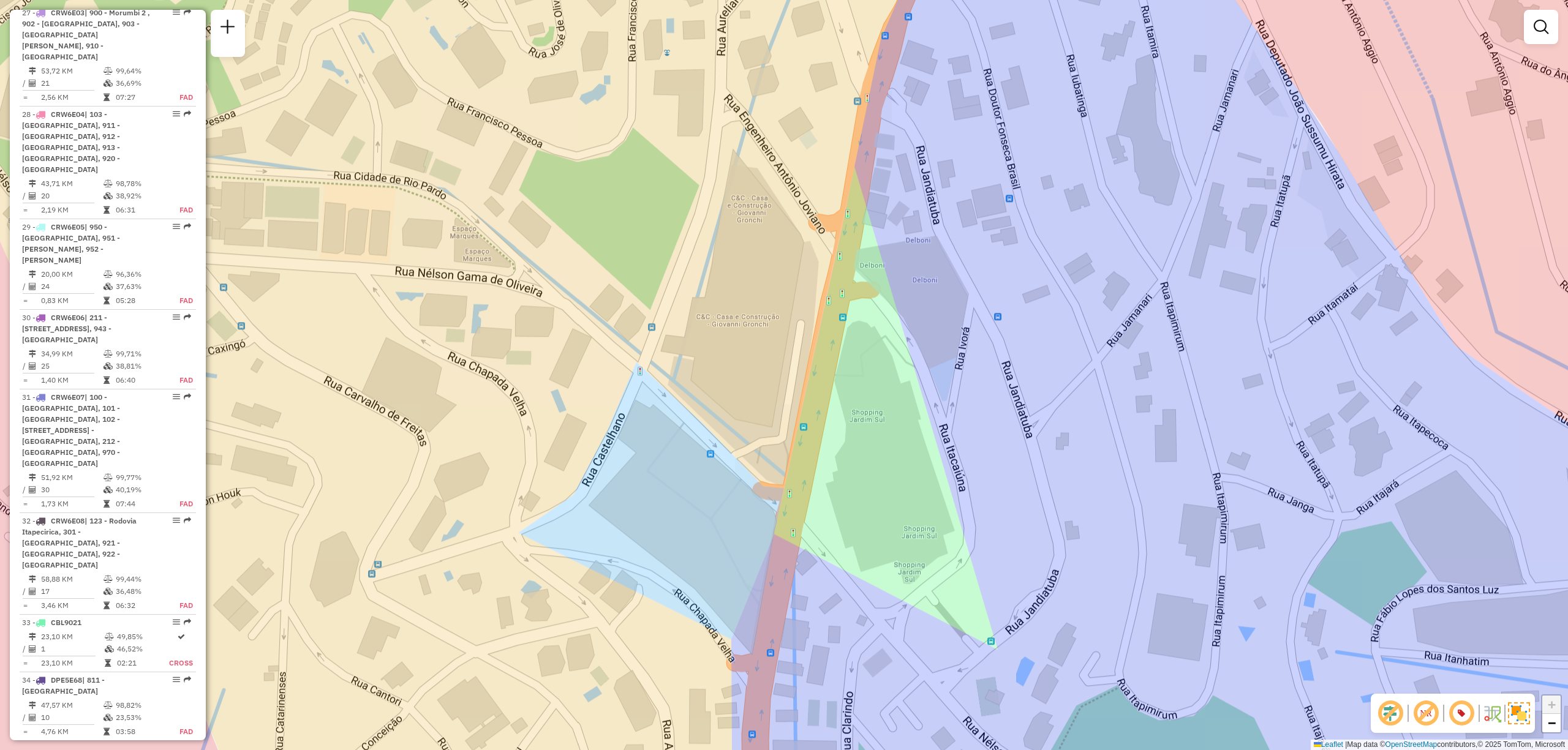
drag, startPoint x: 576, startPoint y: 369, endPoint x: 607, endPoint y: 297, distance: 78.4
click at [607, 297] on div "Janela de atendimento Grade de atendimento Capacidade Transportadoras Veículos …" at bounding box center [784, 375] width 1568 height 750
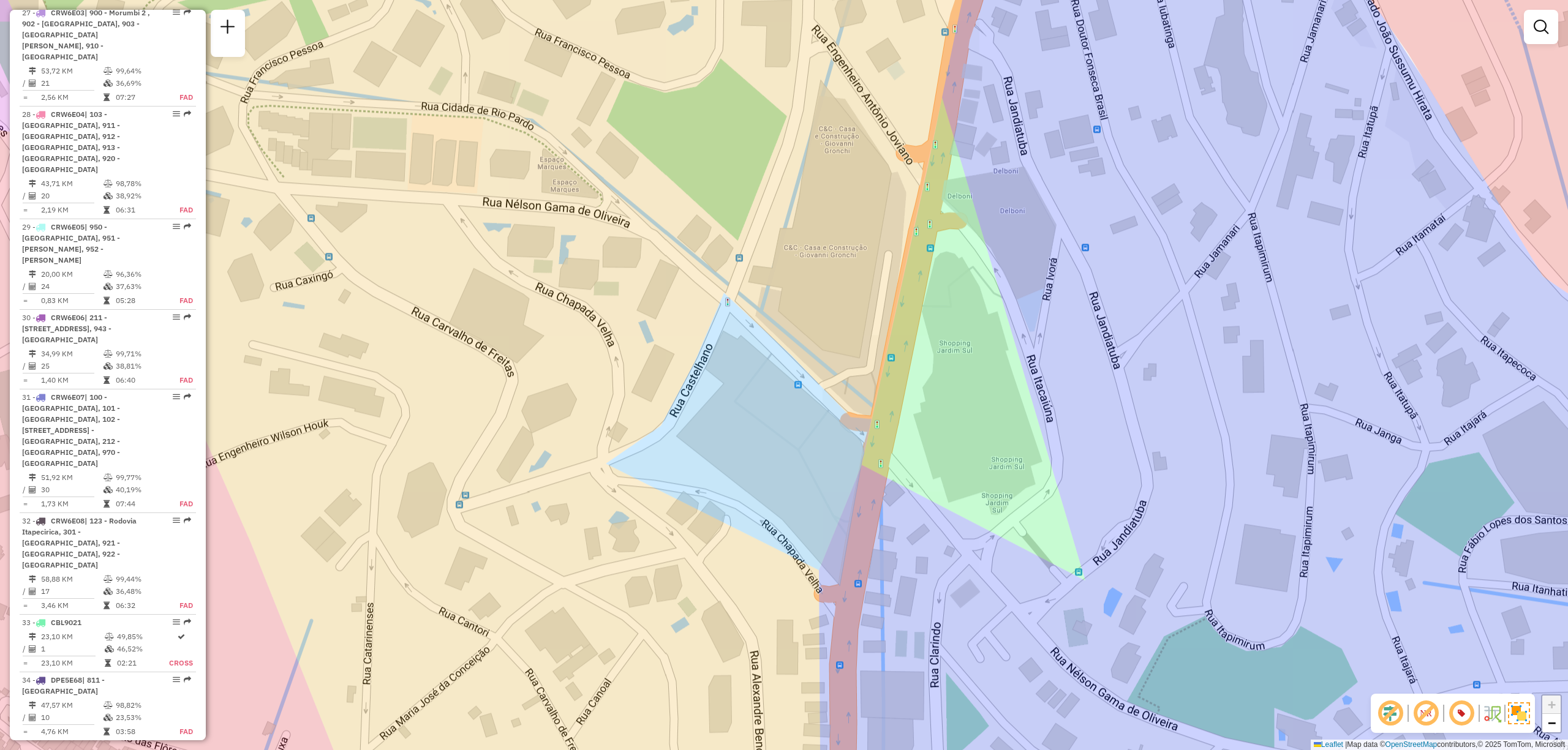
drag, startPoint x: 670, startPoint y: 559, endPoint x: 756, endPoint y: 493, distance: 108.4
click at [756, 493] on div "Janela de atendimento Grade de atendimento Capacidade Transportadoras Veículos …" at bounding box center [784, 375] width 1568 height 750
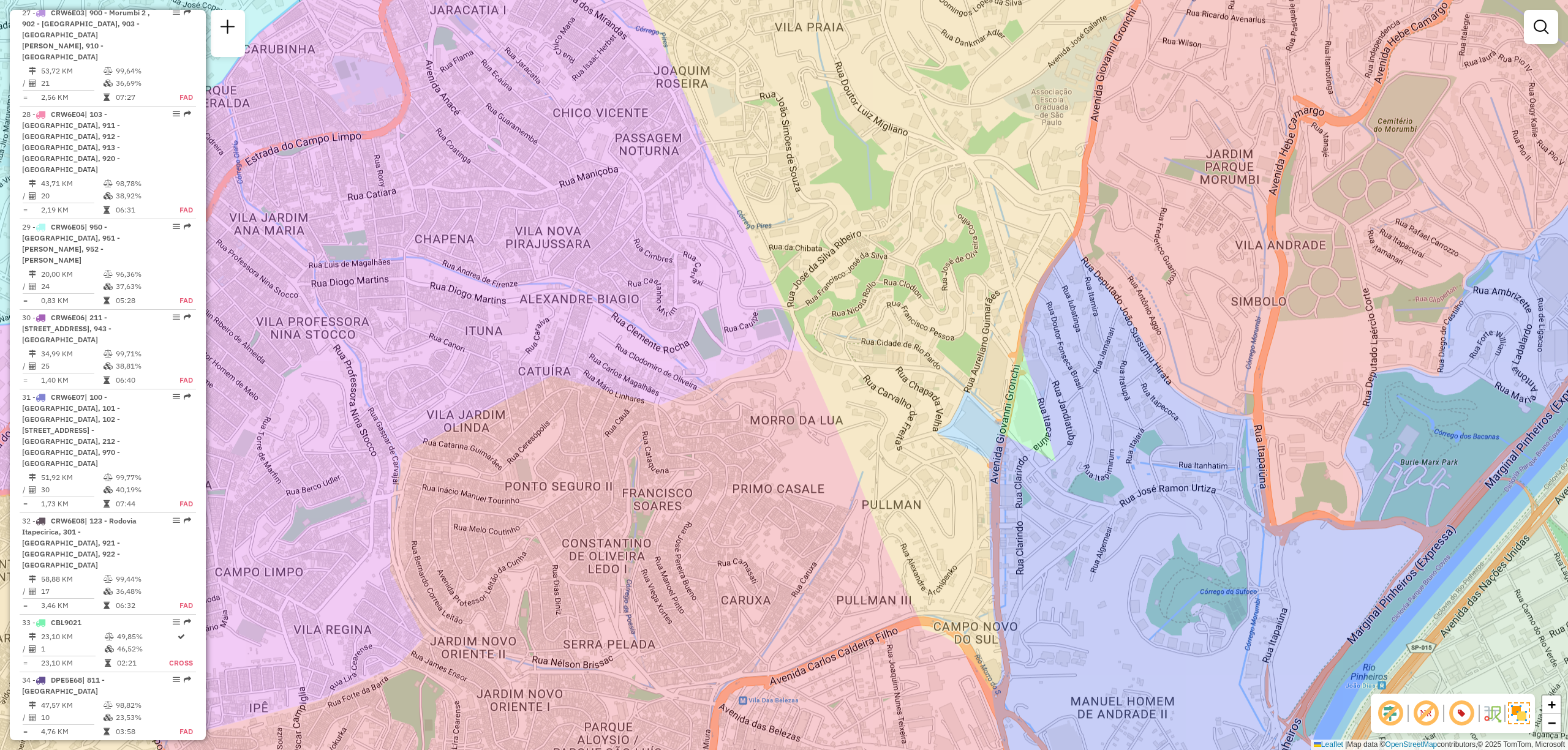
drag, startPoint x: 1198, startPoint y: 405, endPoint x: 1163, endPoint y: 393, distance: 37.0
click at [1163, 393] on div "Janela de atendimento Grade de atendimento Capacidade Transportadoras Veículos …" at bounding box center [784, 375] width 1568 height 750
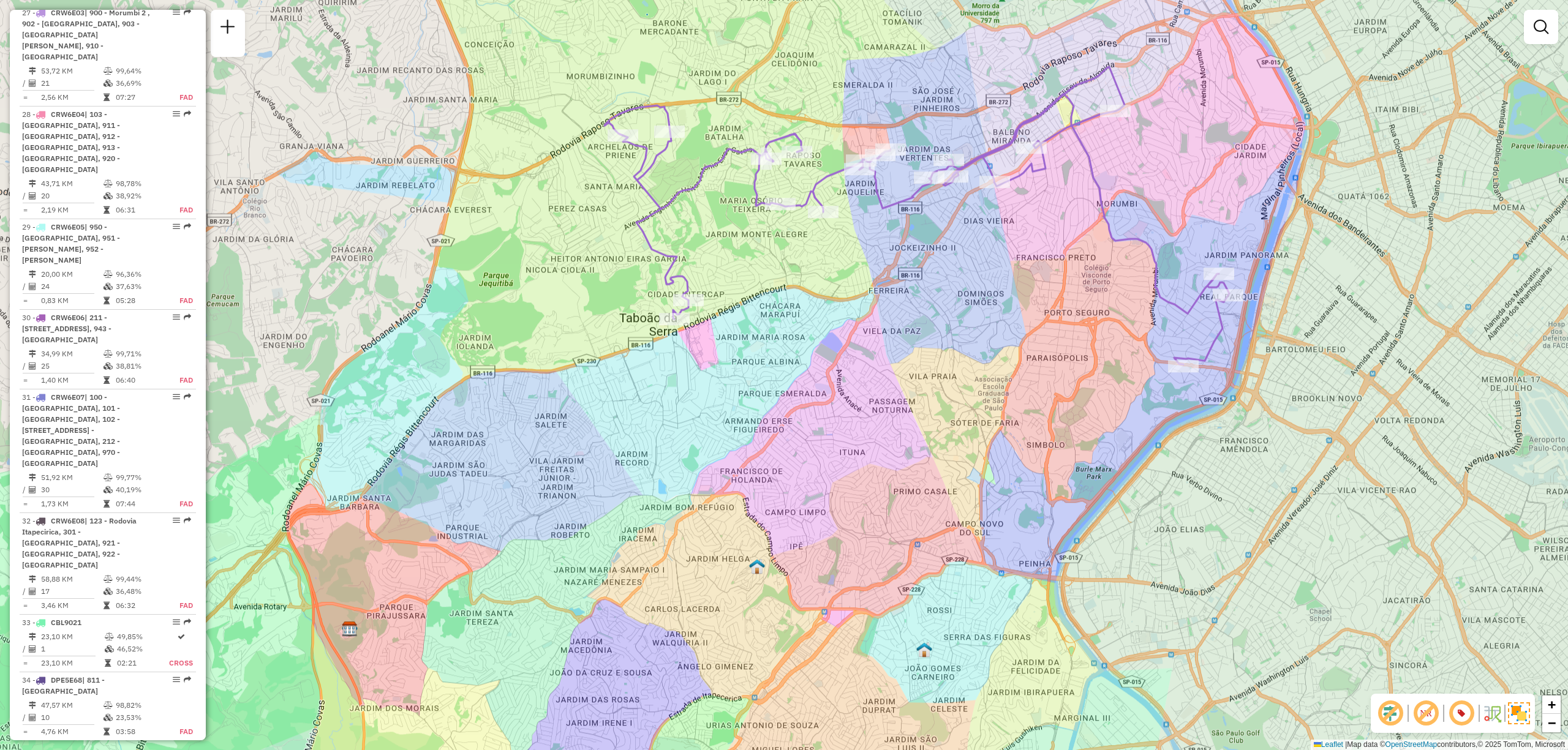
drag, startPoint x: 1393, startPoint y: 458, endPoint x: 1302, endPoint y: 524, distance: 112.4
click at [1302, 524] on div "Janela de atendimento Grade de atendimento Capacidade Transportadoras Veículos …" at bounding box center [784, 375] width 1568 height 750
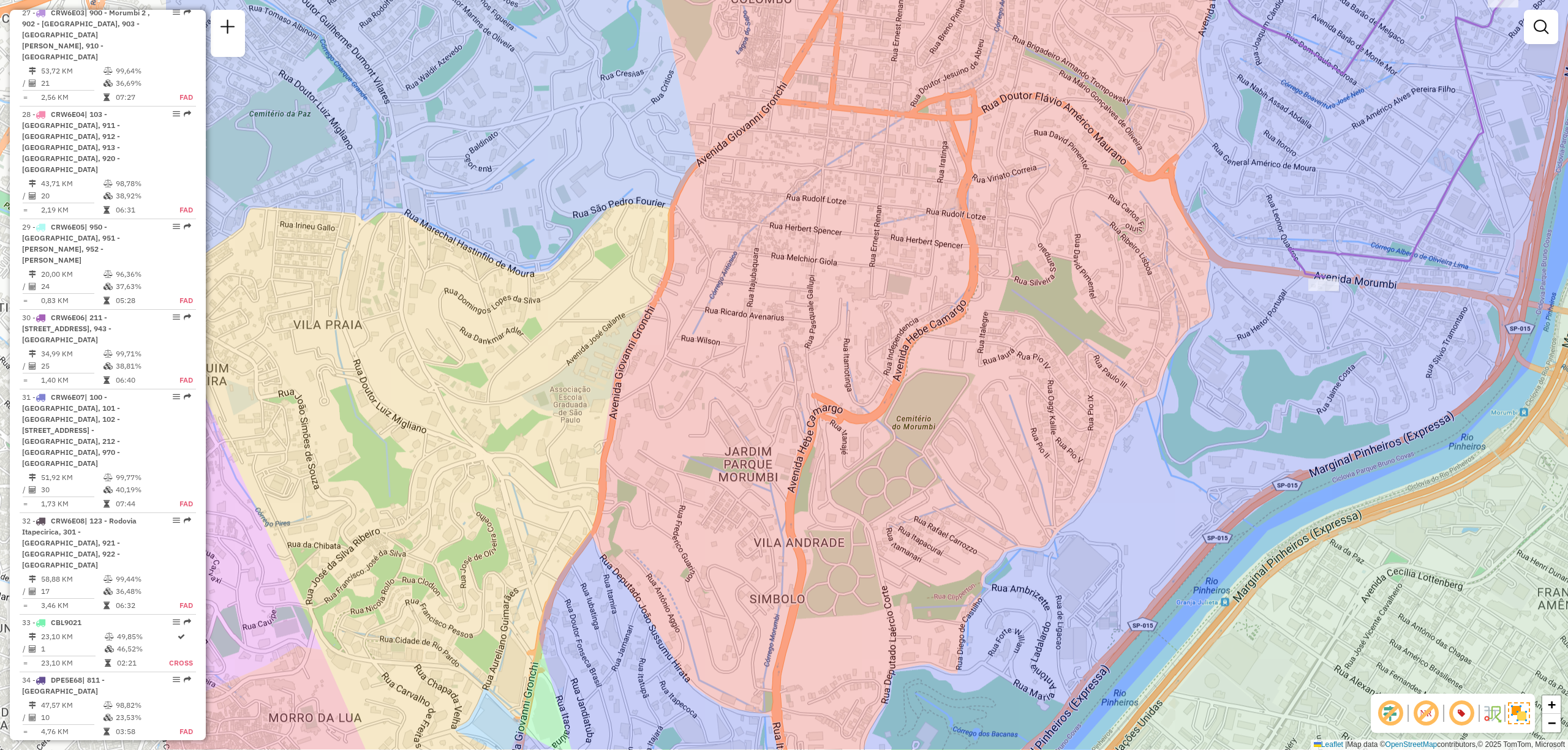
drag, startPoint x: 866, startPoint y: 379, endPoint x: 1183, endPoint y: 289, distance: 329.5
click at [1183, 289] on div "Janela de atendimento Grade de atendimento Capacidade Transportadoras Veículos …" at bounding box center [784, 375] width 1568 height 750
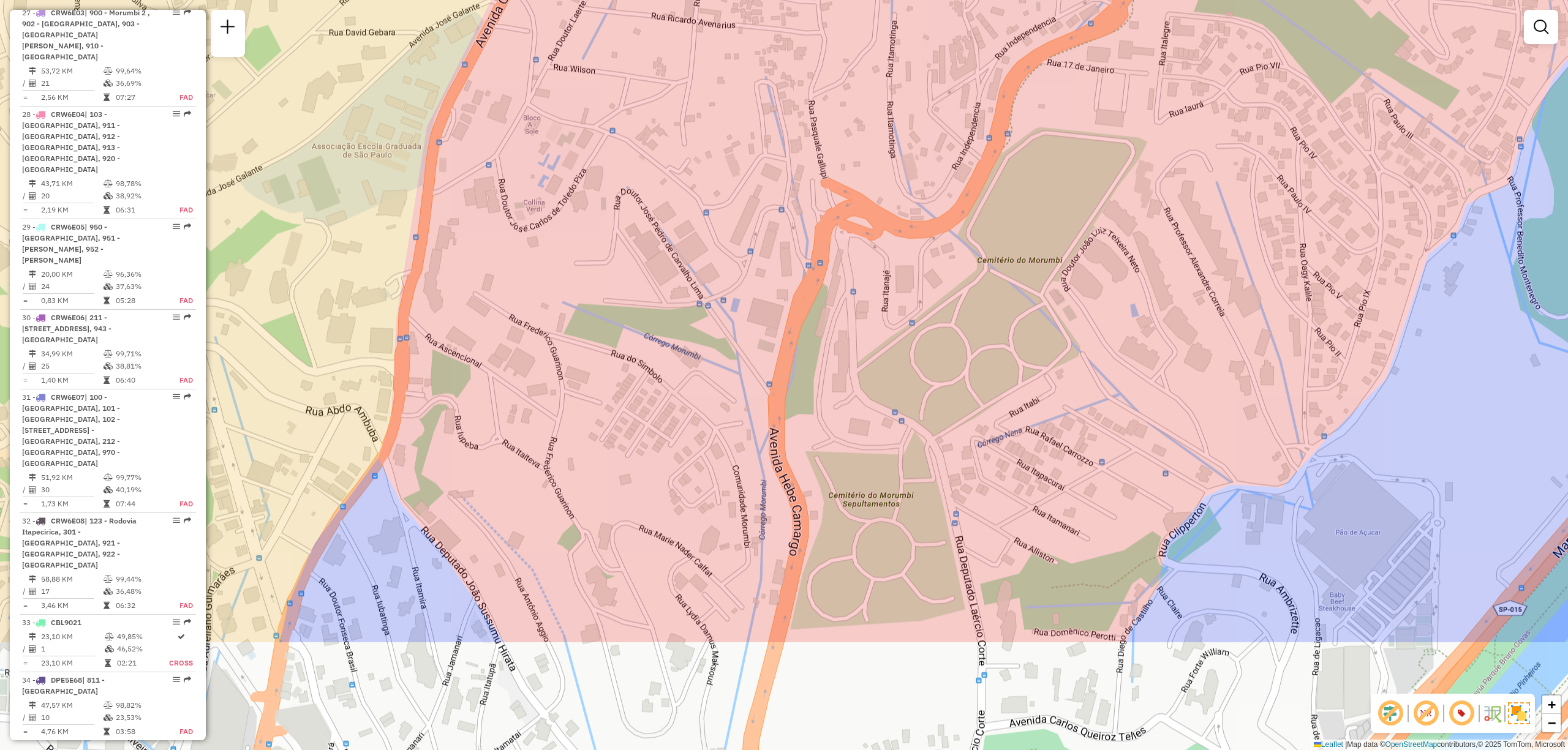
drag, startPoint x: 995, startPoint y: 535, endPoint x: 1095, endPoint y: 352, distance: 208.5
click at [1095, 352] on div "Janela de atendimento Grade de atendimento Capacidade Transportadoras Veículos …" at bounding box center [784, 375] width 1568 height 750
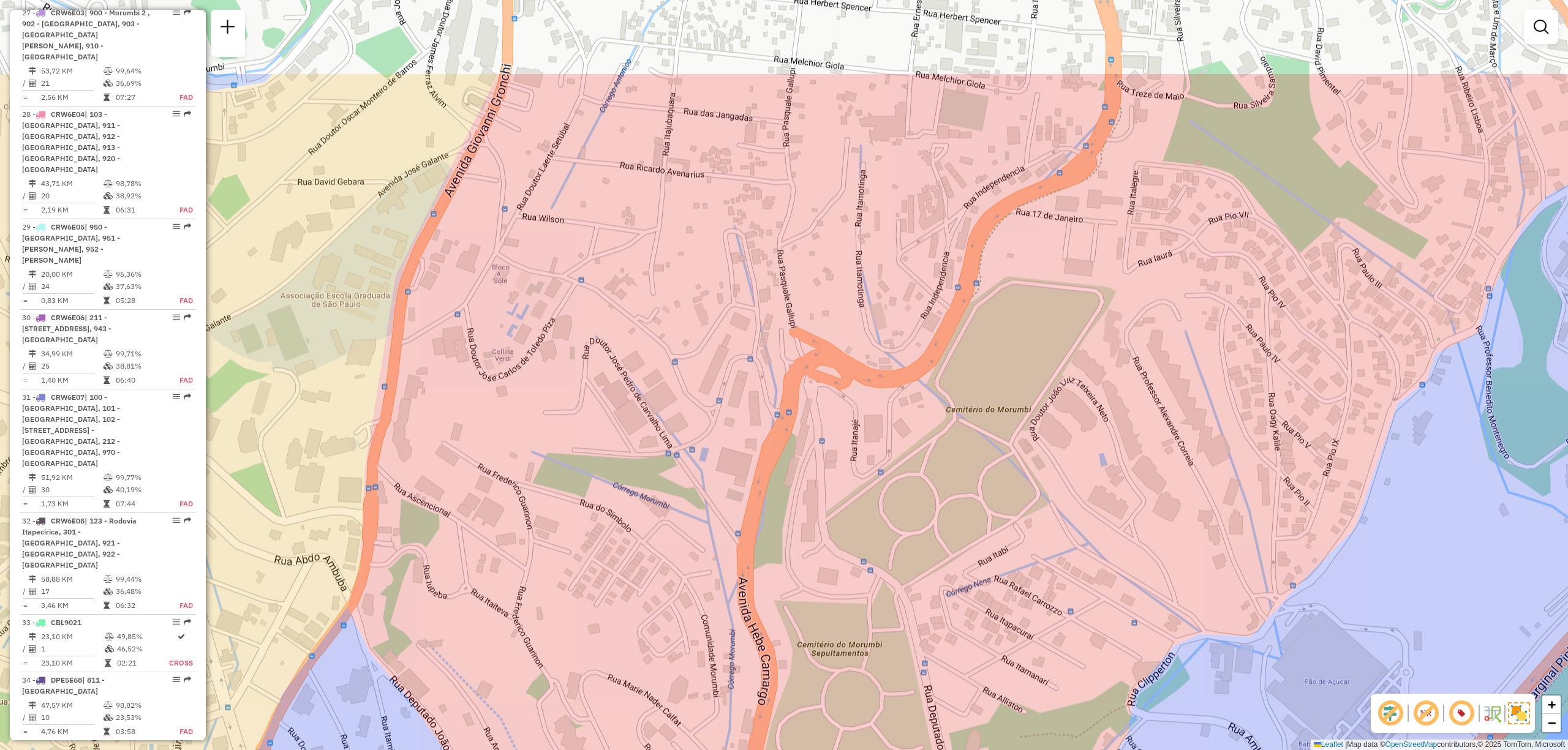
drag, startPoint x: 755, startPoint y: 356, endPoint x: 722, endPoint y: 514, distance: 161.4
click at [722, 514] on div "Janela de atendimento Grade de atendimento Capacidade Transportadoras Veículos …" at bounding box center [784, 375] width 1568 height 750
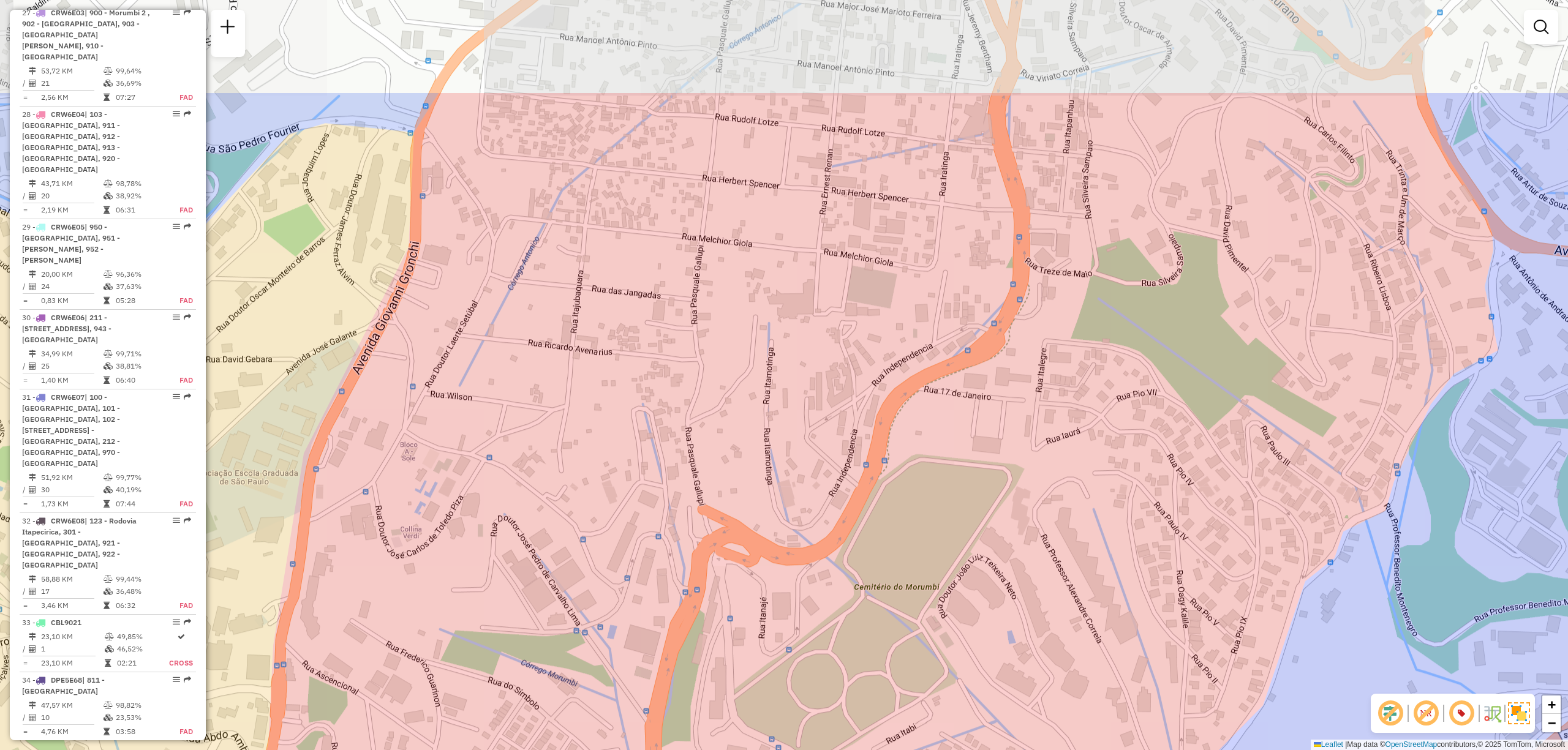
drag, startPoint x: 1223, startPoint y: 255, endPoint x: 1133, endPoint y: 424, distance: 191.5
click at [1133, 424] on div "Janela de atendimento Grade de atendimento Capacidade Transportadoras Veículos …" at bounding box center [784, 375] width 1568 height 750
